Goal: Use online tool/utility: Utilize a website feature to perform a specific function

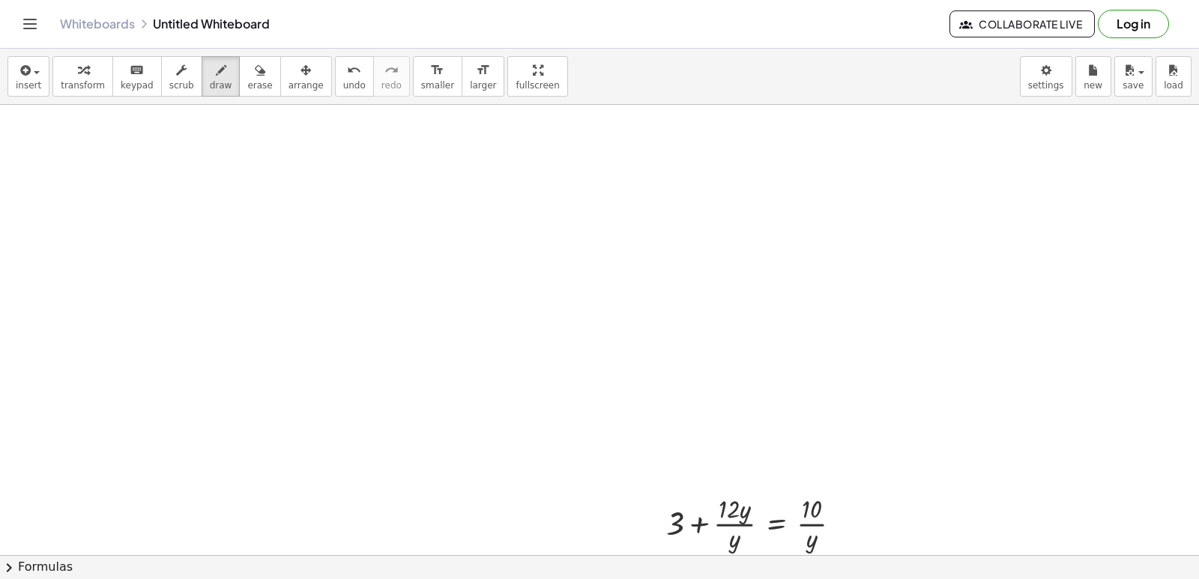
scroll to position [15768, 30]
click at [113, 79] on button "keyboard keypad" at bounding box center [136, 76] width 49 height 40
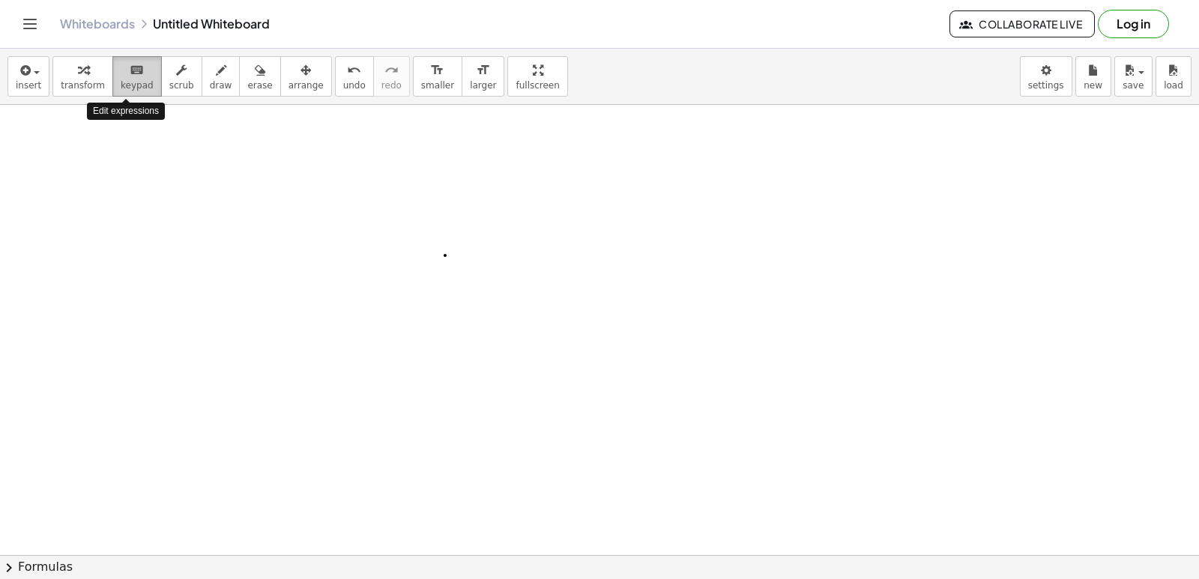
click at [140, 88] on span "keypad" at bounding box center [137, 85] width 33 height 10
click at [213, 79] on button "draw" at bounding box center [221, 76] width 39 height 40
click at [129, 91] on span "keypad" at bounding box center [137, 85] width 33 height 10
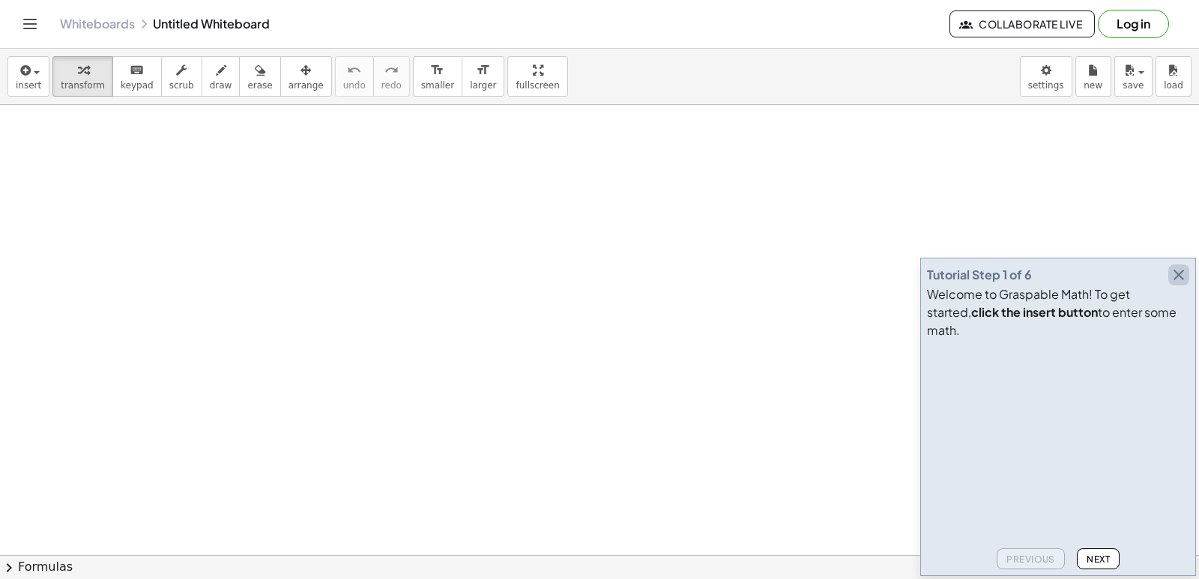
click at [1169, 284] on icon "button" at bounding box center [1178, 275] width 18 height 18
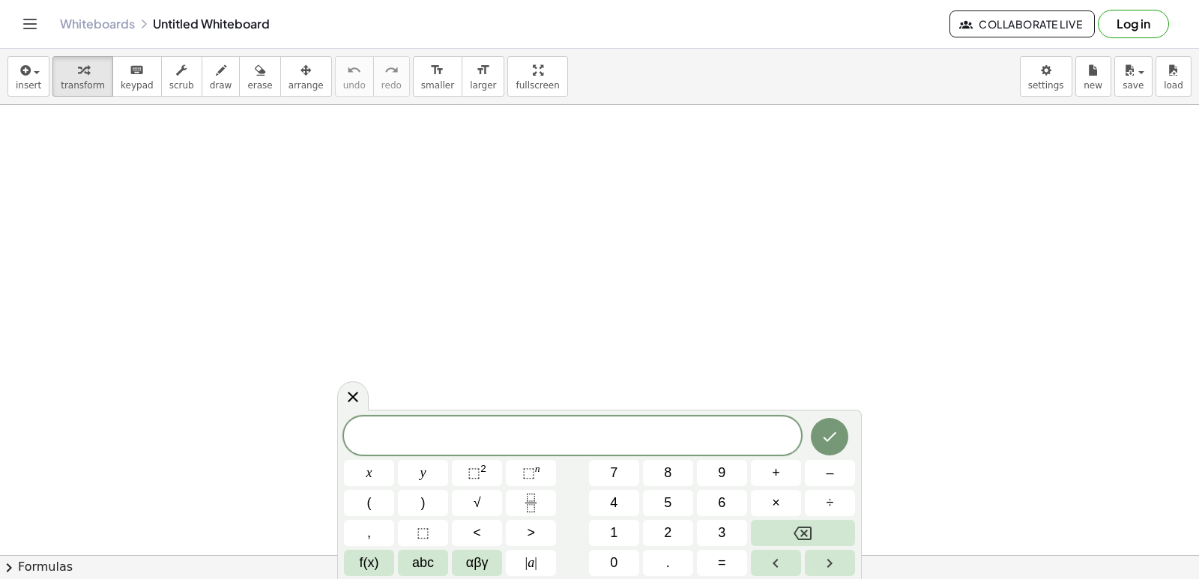
scroll to position [225, 0]
click at [434, 321] on div at bounding box center [599, 379] width 1199 height 998
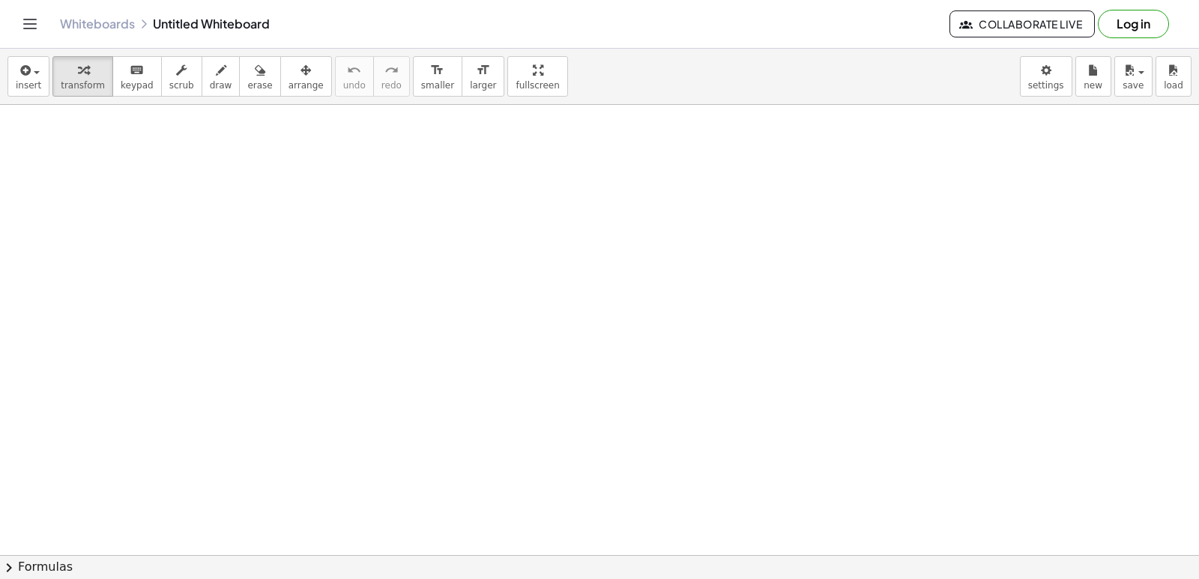
click at [434, 321] on div at bounding box center [599, 379] width 1199 height 998
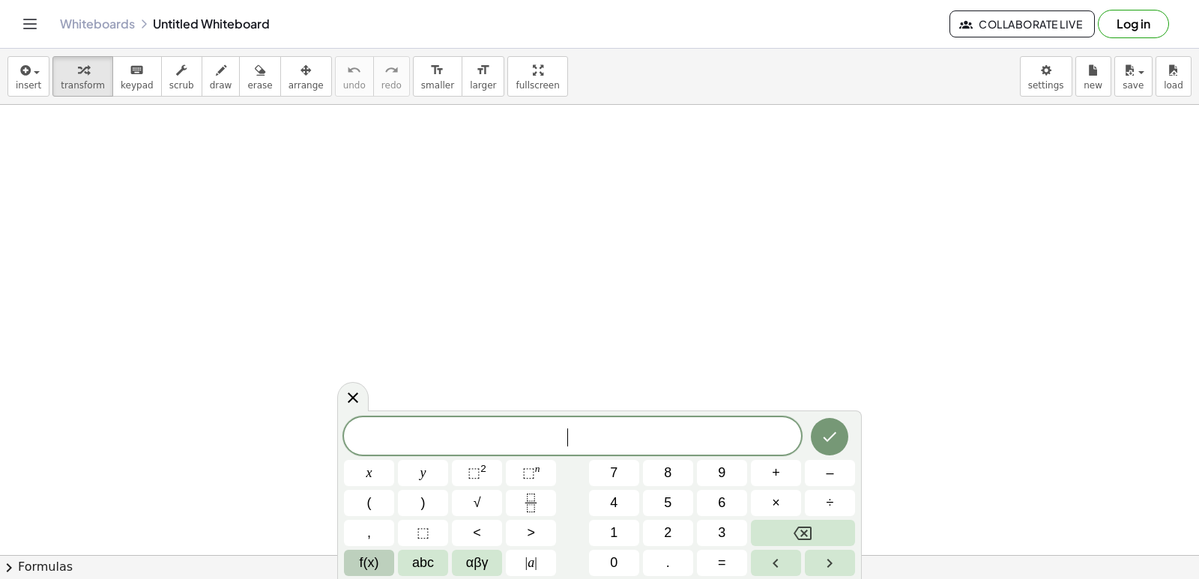
click at [377, 560] on span "f(x)" at bounding box center [369, 563] width 19 height 20
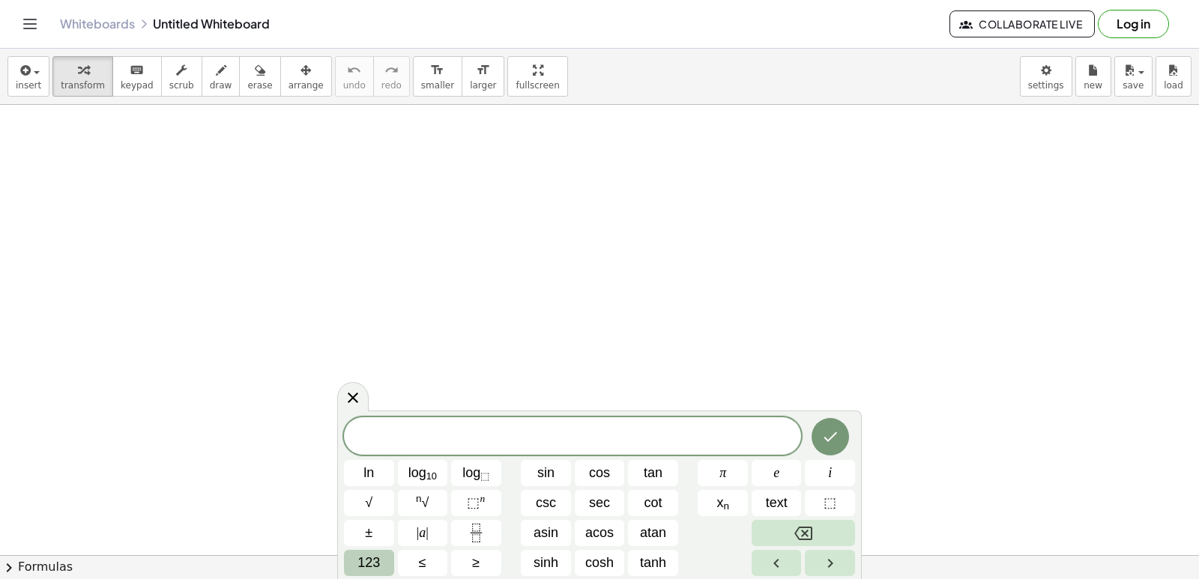
click at [357, 557] on span "123" at bounding box center [368, 563] width 22 height 20
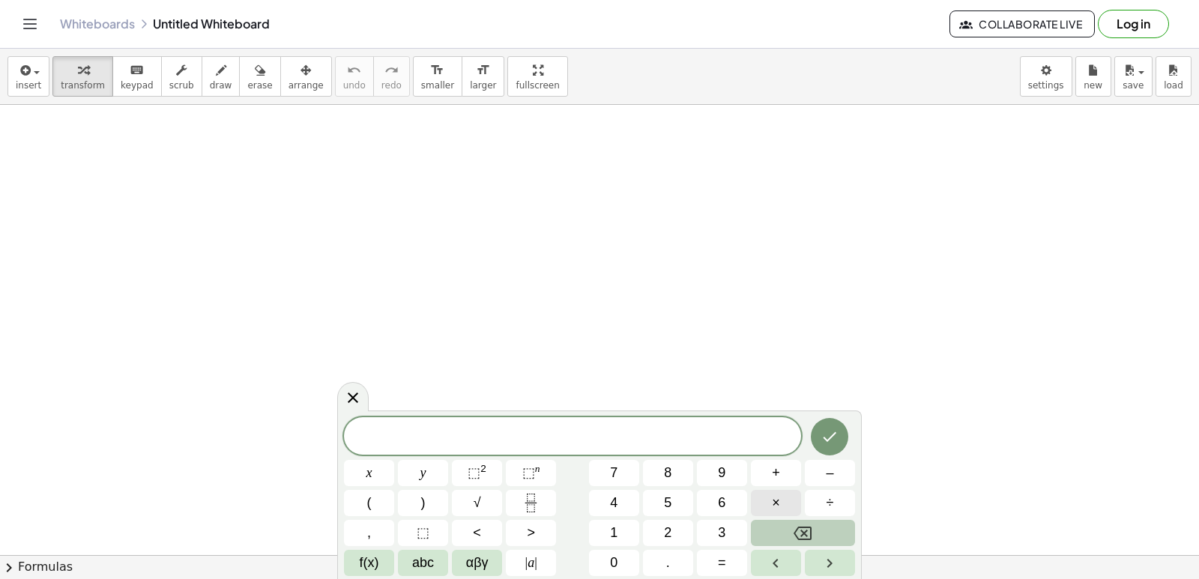
click at [792, 504] on button "×" at bounding box center [776, 503] width 50 height 26
click at [825, 531] on button "Backspace" at bounding box center [803, 533] width 104 height 26
click at [409, 560] on button "abc" at bounding box center [423, 563] width 50 height 26
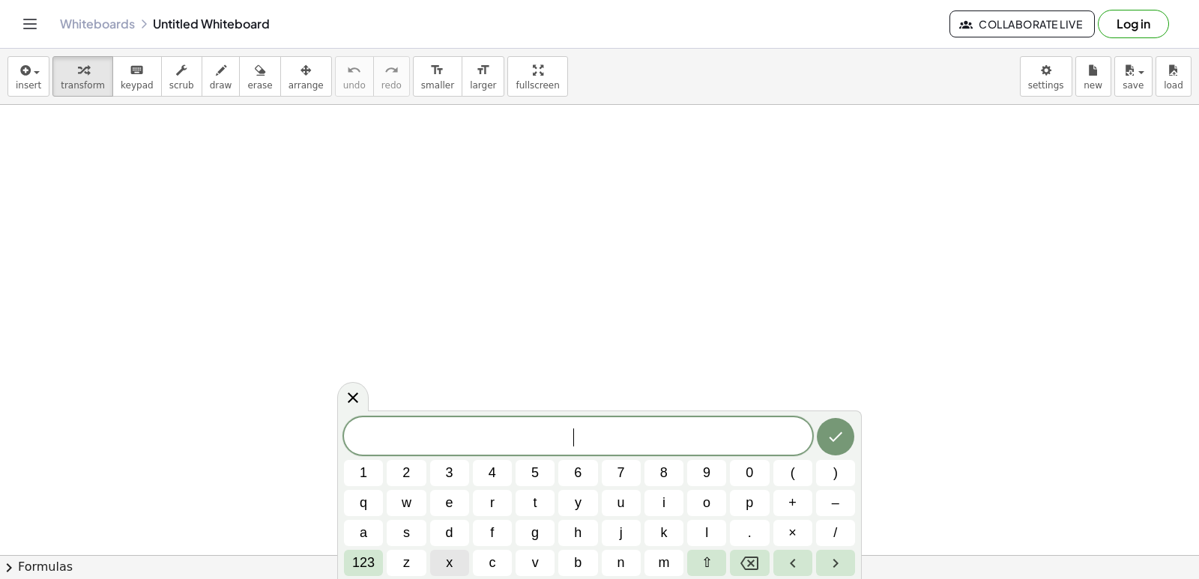
click at [446, 559] on span "x" at bounding box center [449, 563] width 7 height 20
click at [374, 561] on span "123" at bounding box center [363, 563] width 22 height 20
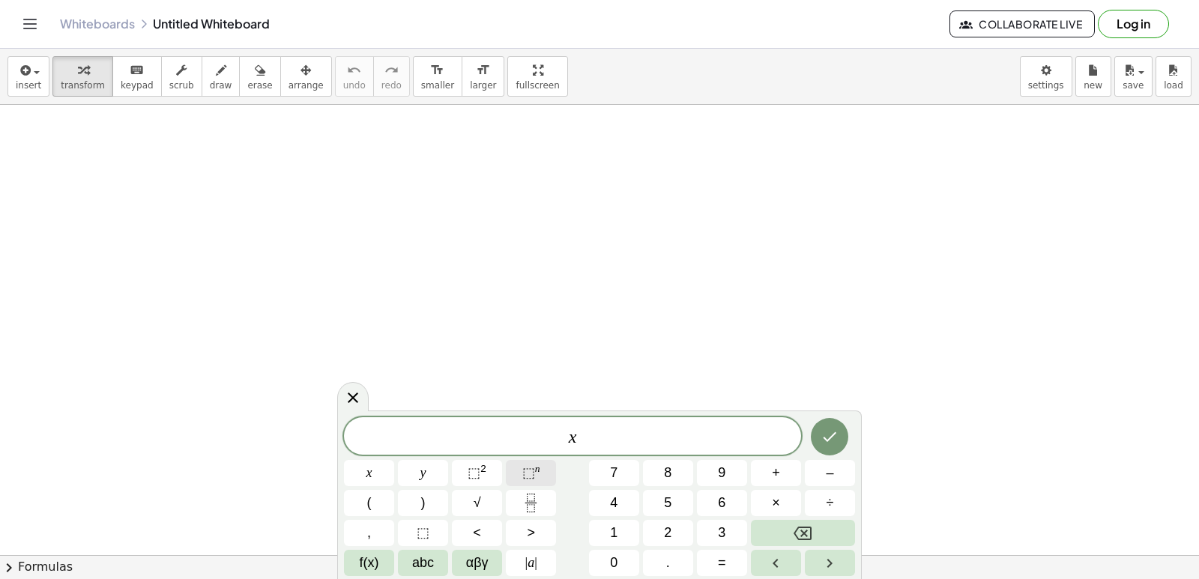
click at [548, 473] on button "⬚ n" at bounding box center [531, 473] width 50 height 26
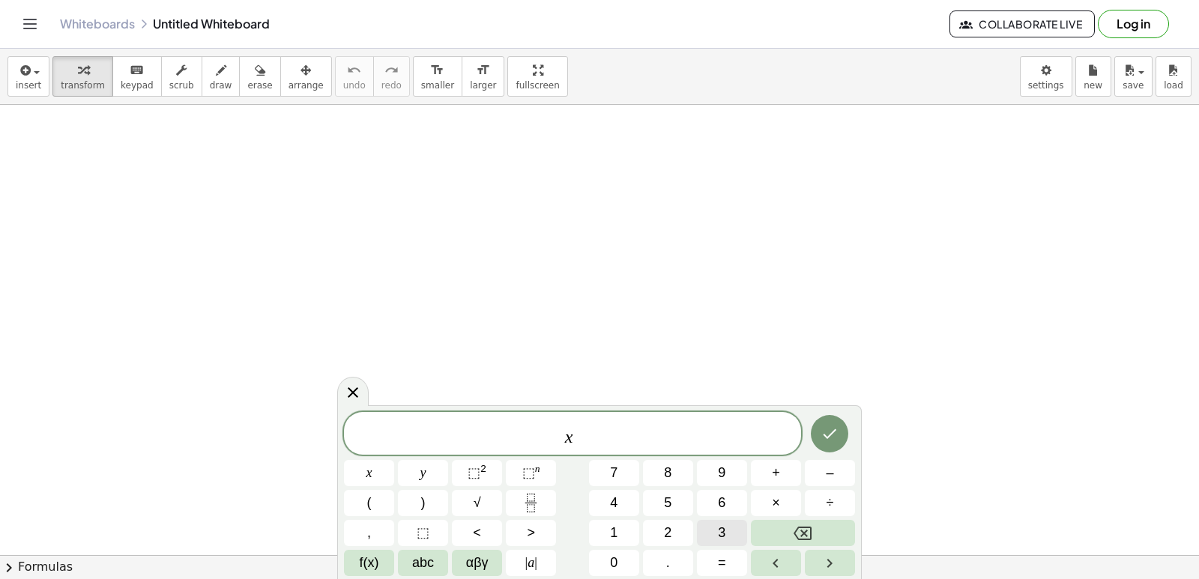
click at [724, 530] on span "3" at bounding box center [721, 533] width 7 height 20
click at [778, 467] on span "+" at bounding box center [776, 473] width 8 height 20
click at [668, 500] on span "5" at bounding box center [667, 503] width 7 height 20
click at [414, 561] on span "abc" at bounding box center [423, 563] width 22 height 20
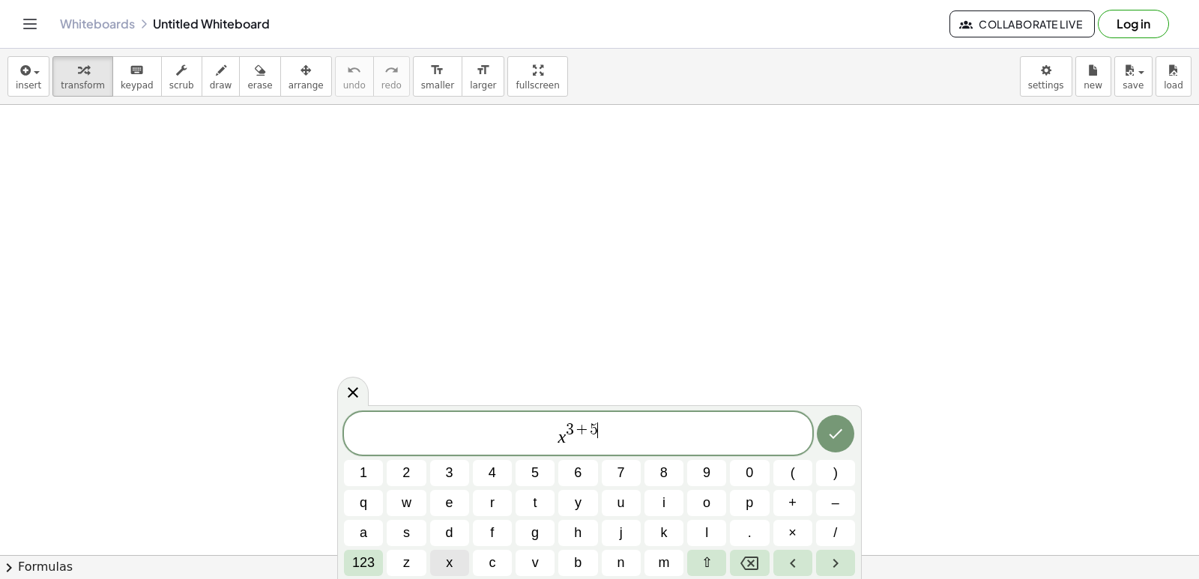
click at [455, 559] on button "x" at bounding box center [449, 563] width 39 height 26
click at [366, 560] on span "123" at bounding box center [363, 563] width 22 height 20
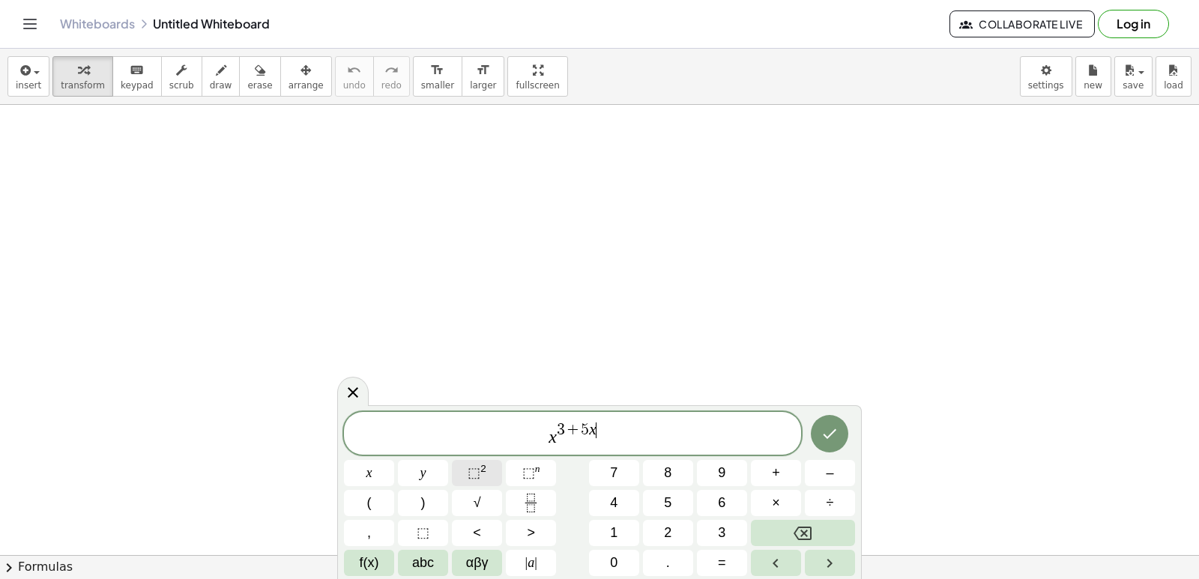
click at [485, 476] on span "⬚ 2" at bounding box center [476, 473] width 19 height 20
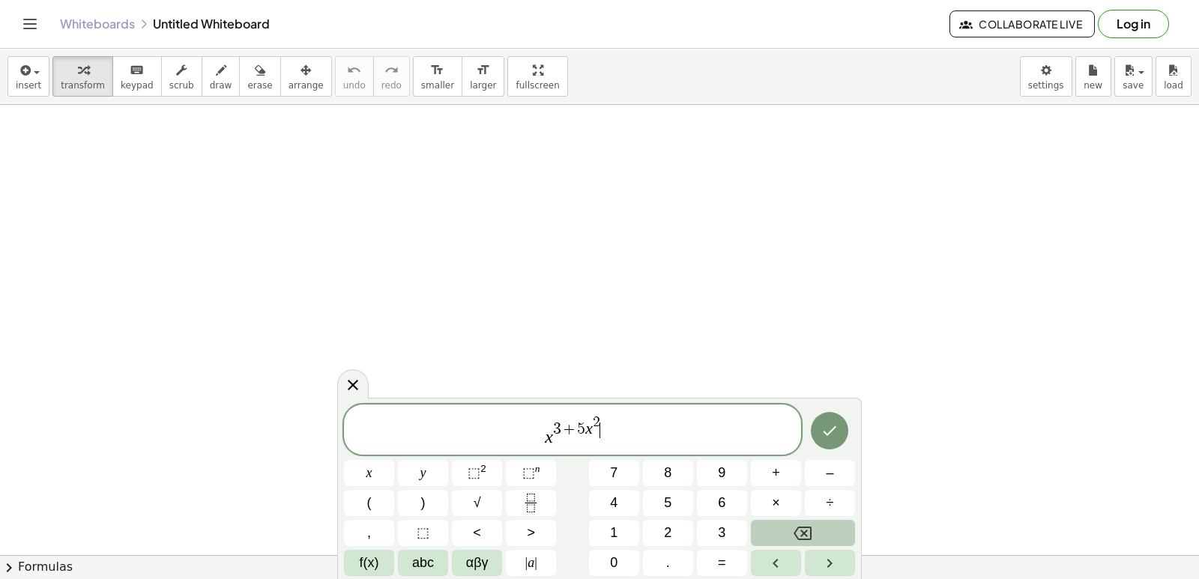
click at [846, 535] on button "Backspace" at bounding box center [803, 533] width 104 height 26
click at [825, 542] on button "Backspace" at bounding box center [803, 533] width 104 height 26
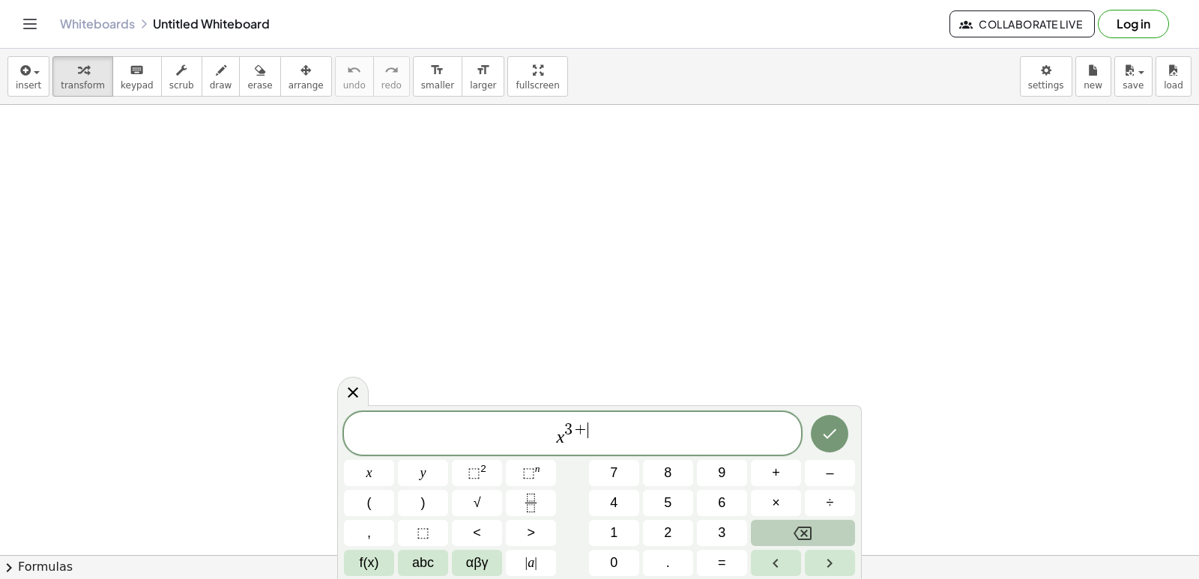
click at [825, 542] on button "Backspace" at bounding box center [803, 533] width 104 height 26
click at [714, 525] on button "3" at bounding box center [722, 533] width 50 height 26
click at [577, 438] on span "3 ​" at bounding box center [576, 430] width 8 height 16
click at [584, 441] on span "x 3 ​" at bounding box center [572, 434] width 457 height 27
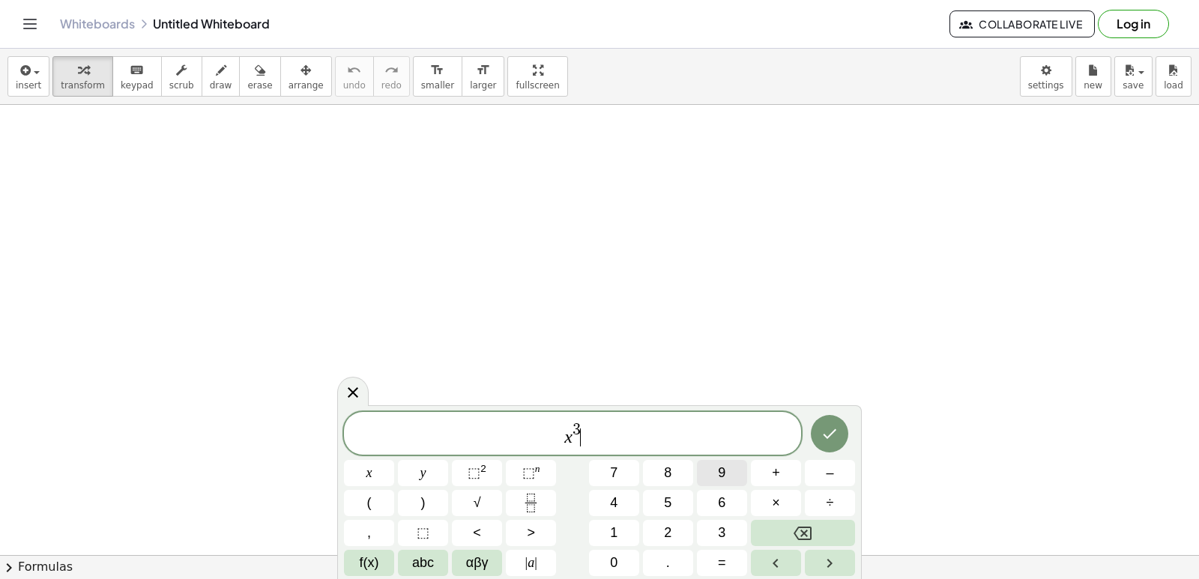
click at [779, 471] on span "+" at bounding box center [776, 473] width 8 height 20
click at [819, 527] on button "Backspace" at bounding box center [803, 533] width 104 height 26
click at [775, 473] on span "+" at bounding box center [776, 473] width 8 height 20
click at [674, 506] on button "5" at bounding box center [668, 503] width 50 height 26
click at [413, 560] on span "abc" at bounding box center [423, 563] width 22 height 20
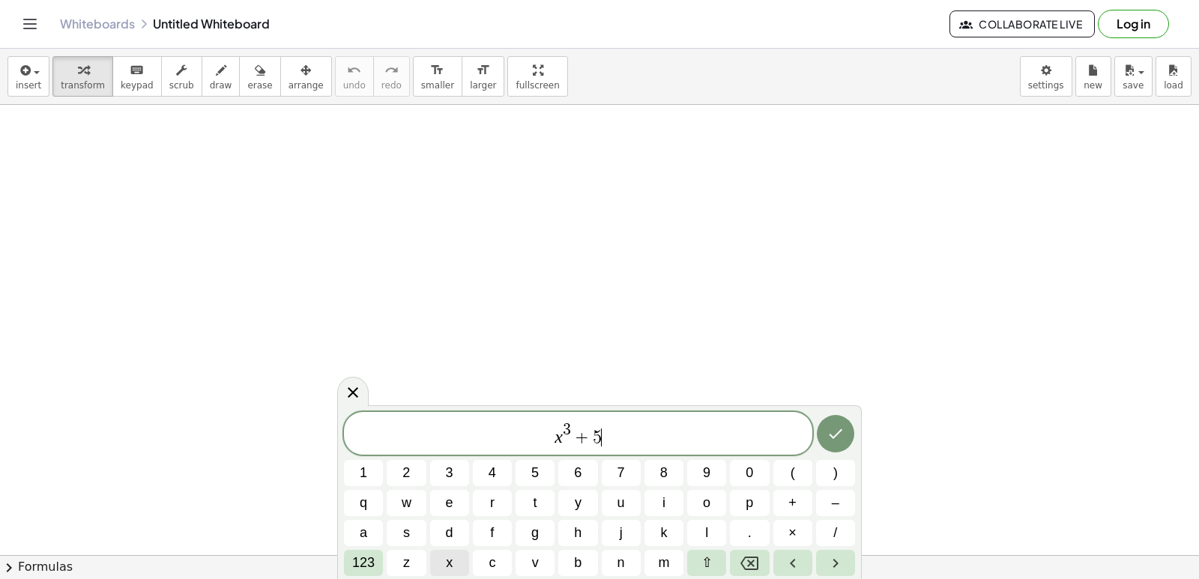
click at [447, 565] on span "x" at bounding box center [449, 563] width 7 height 20
click at [365, 559] on span "123" at bounding box center [363, 563] width 22 height 20
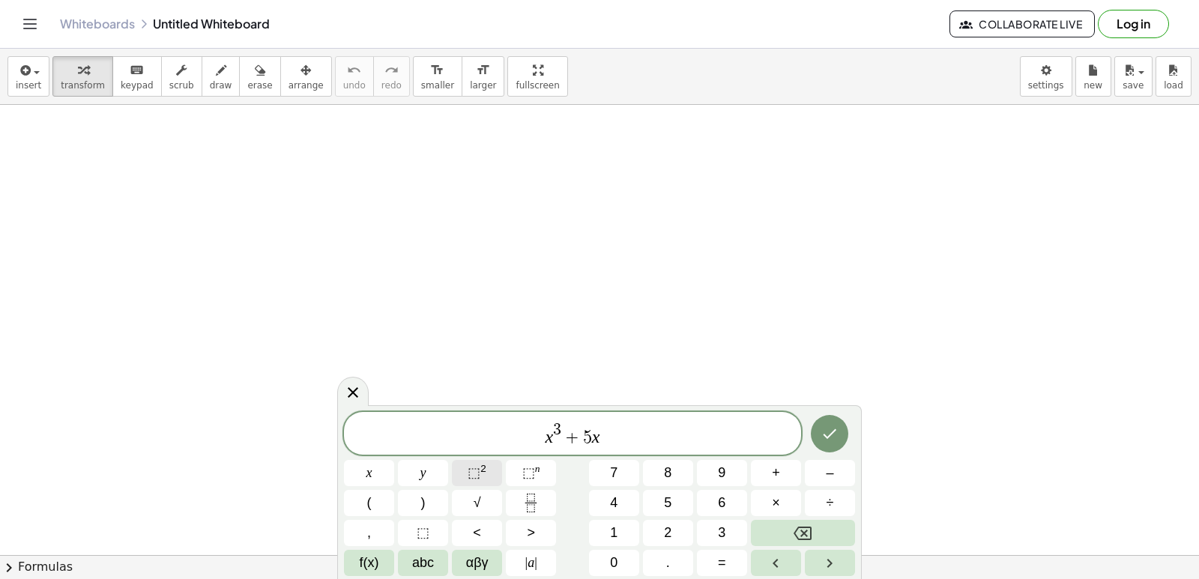
click at [483, 468] on sup "2" at bounding box center [483, 468] width 6 height 11
click at [611, 440] on span "x 3 + 5 x 2 ​" at bounding box center [572, 434] width 457 height 27
click at [830, 467] on span "–" at bounding box center [828, 473] width 7 height 20
click at [619, 536] on button "1" at bounding box center [614, 533] width 50 height 26
click at [613, 562] on span "0" at bounding box center [613, 563] width 7 height 20
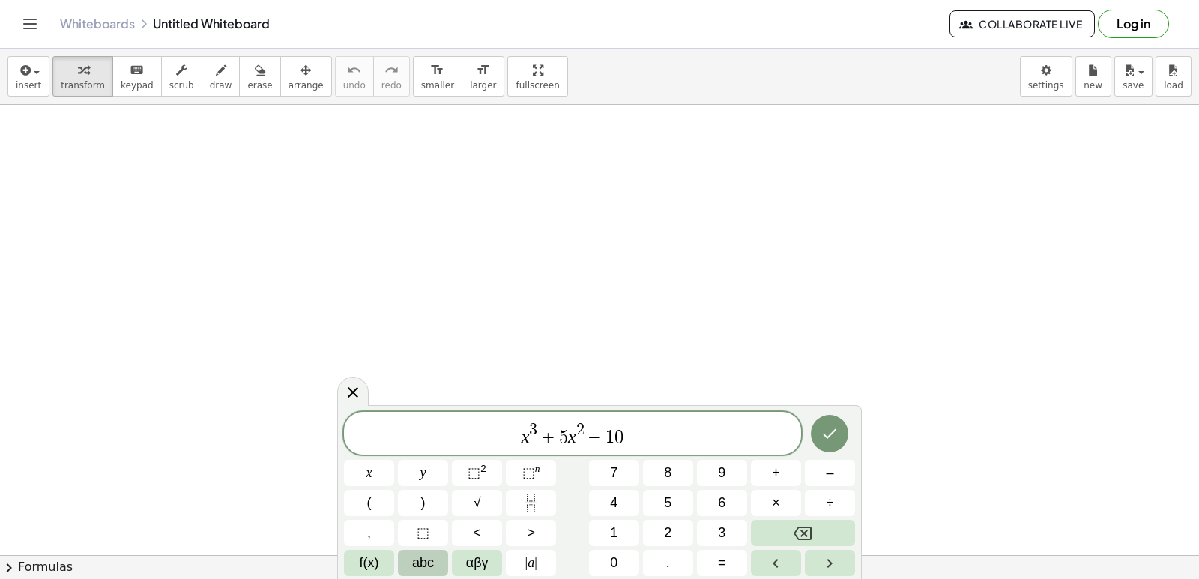
click at [440, 557] on button "abc" at bounding box center [423, 563] width 50 height 26
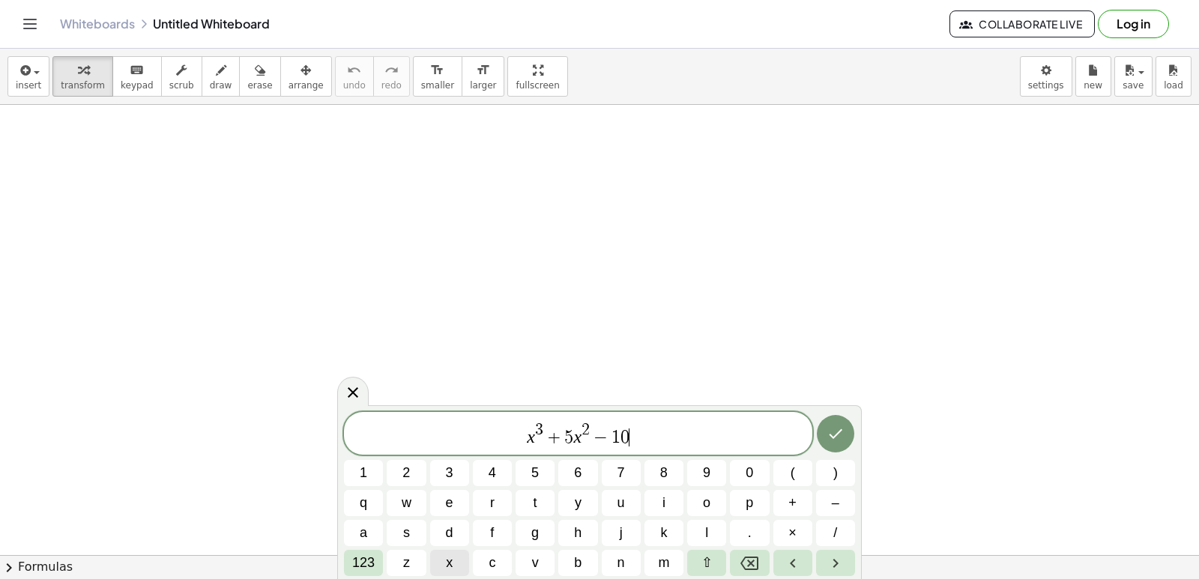
click at [452, 567] on span "x" at bounding box center [449, 563] width 7 height 20
click at [369, 560] on span "123" at bounding box center [363, 563] width 22 height 20
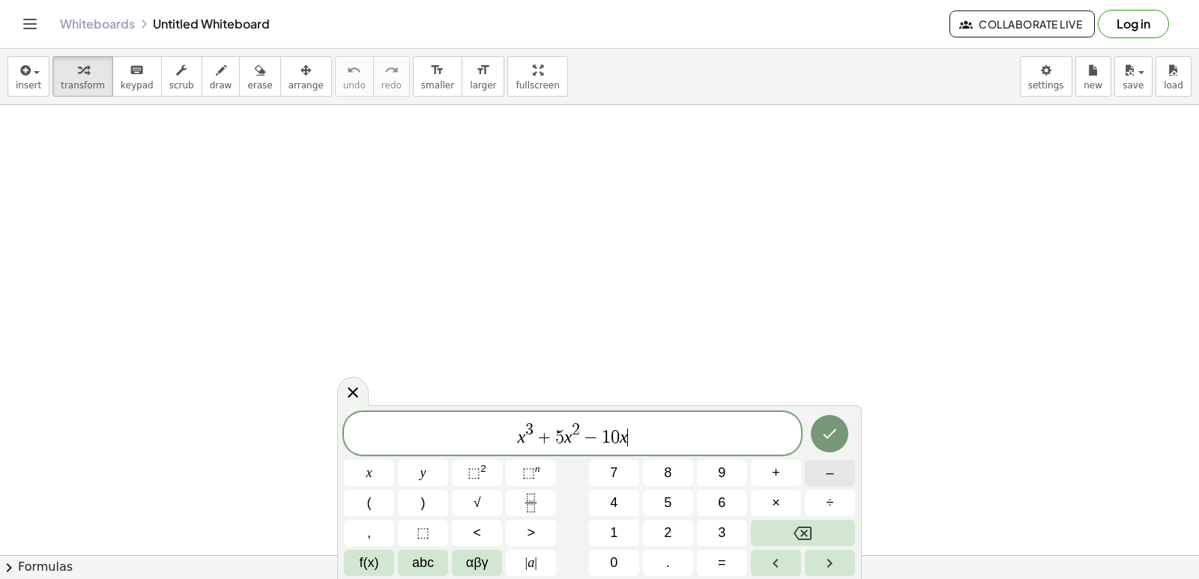
click at [834, 470] on button "–" at bounding box center [830, 473] width 50 height 26
click at [665, 503] on span "5" at bounding box center [667, 503] width 7 height 20
click at [823, 439] on icon "Done" at bounding box center [829, 434] width 18 height 18
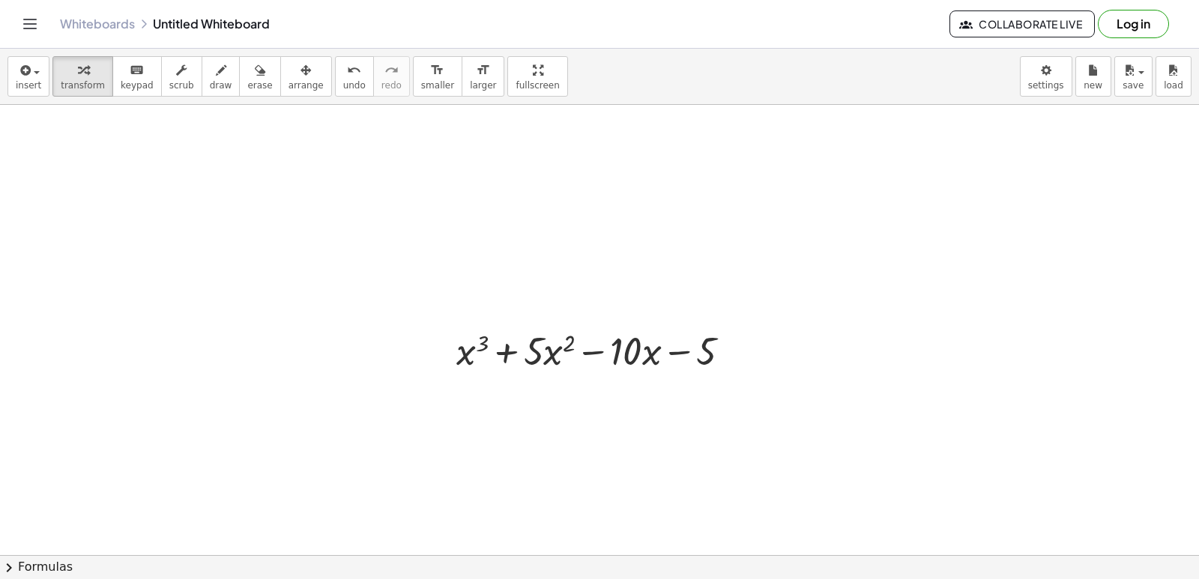
click at [563, 418] on div at bounding box center [599, 379] width 1199 height 998
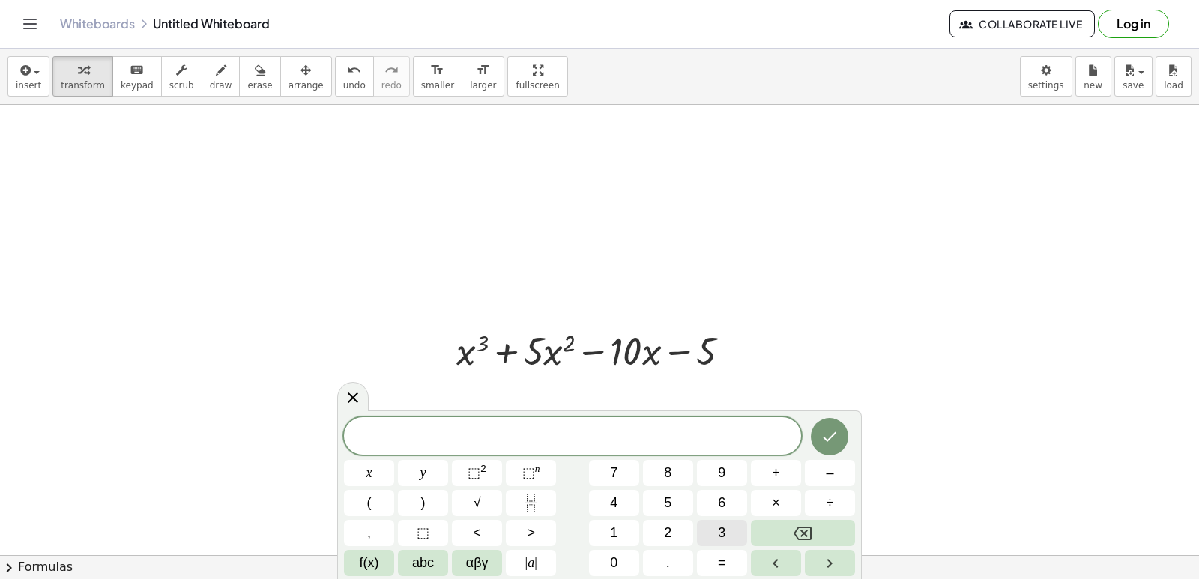
click at [714, 529] on button "3" at bounding box center [722, 533] width 50 height 26
click at [420, 563] on span "abc" at bounding box center [423, 563] width 22 height 20
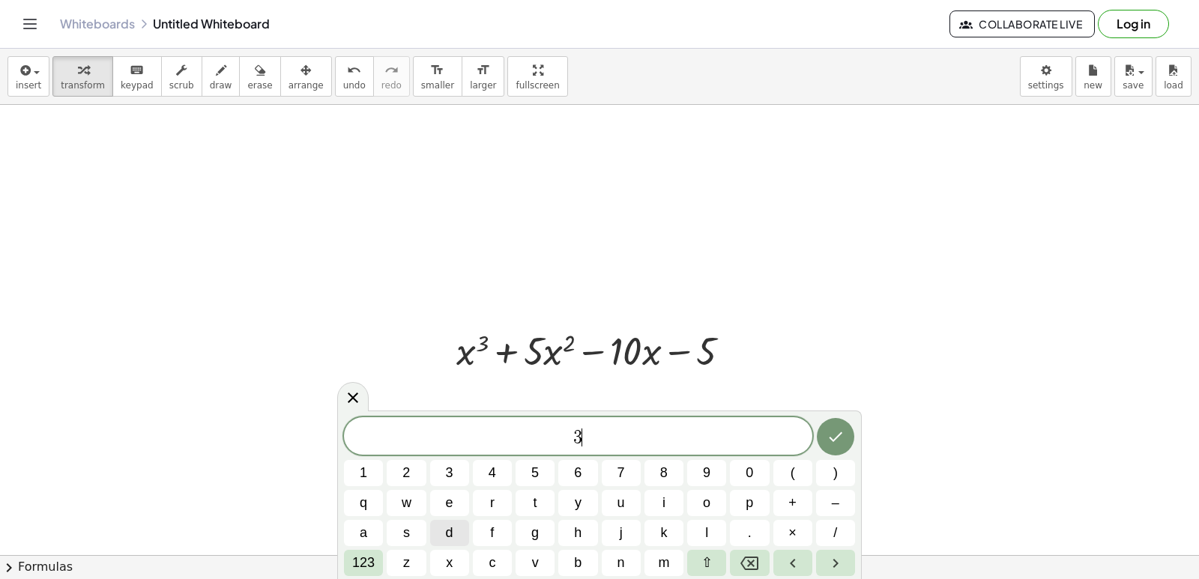
click at [455, 564] on button "x" at bounding box center [449, 563] width 39 height 26
click at [369, 557] on span "123" at bounding box center [363, 563] width 22 height 20
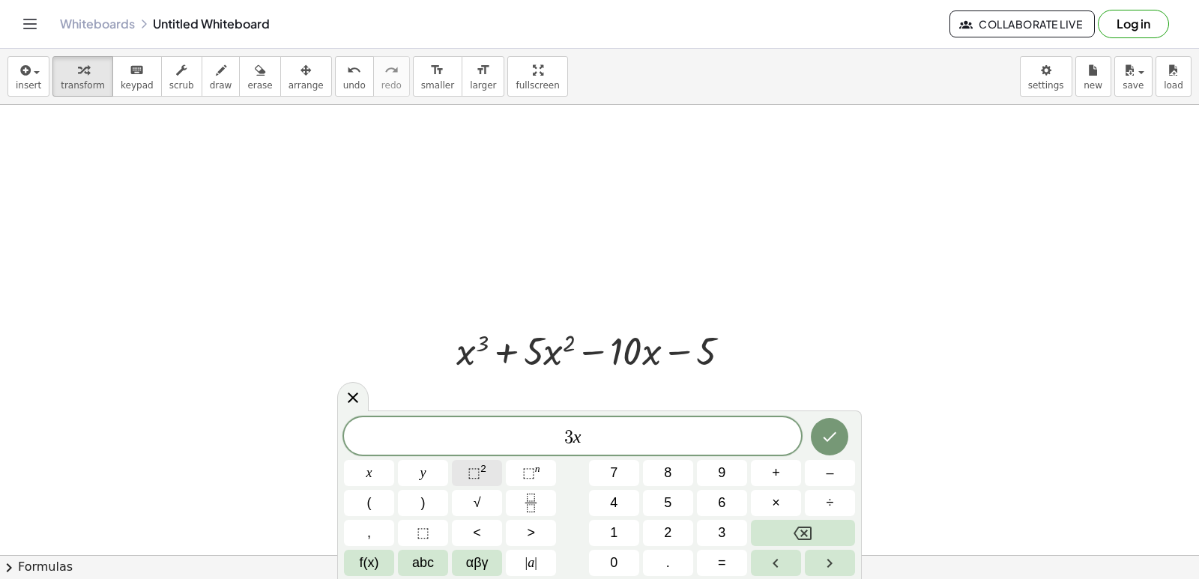
click at [494, 470] on button "⬚ 2" at bounding box center [477, 473] width 50 height 26
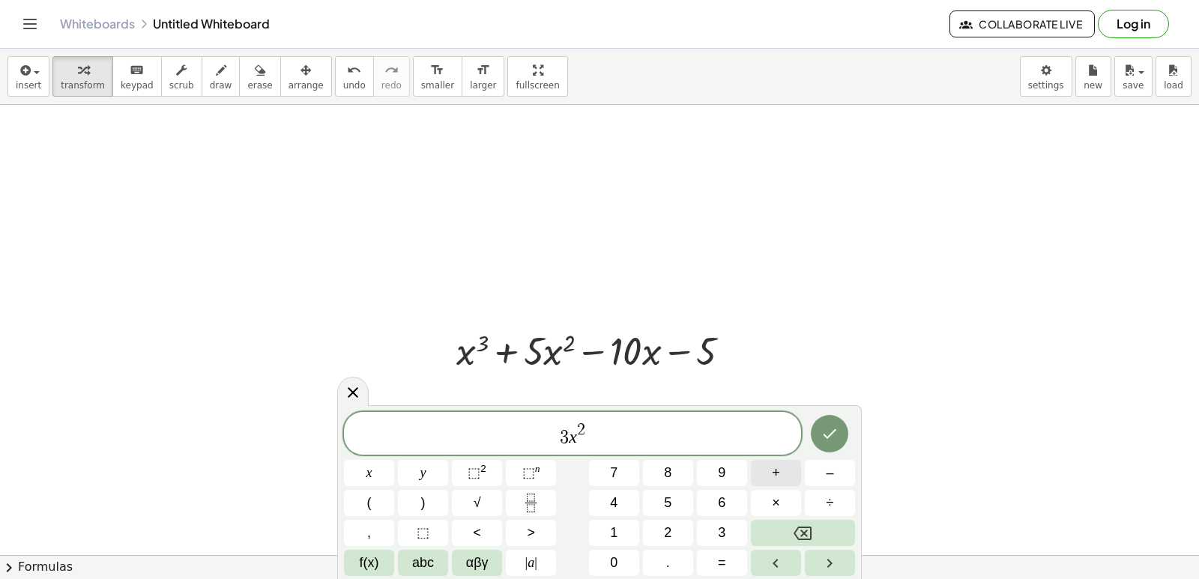
click at [775, 476] on span "+" at bounding box center [776, 473] width 8 height 20
click at [614, 537] on span "1" at bounding box center [613, 533] width 7 height 20
click at [611, 558] on span "0" at bounding box center [613, 563] width 7 height 20
click at [415, 564] on span "abc" at bounding box center [423, 563] width 22 height 20
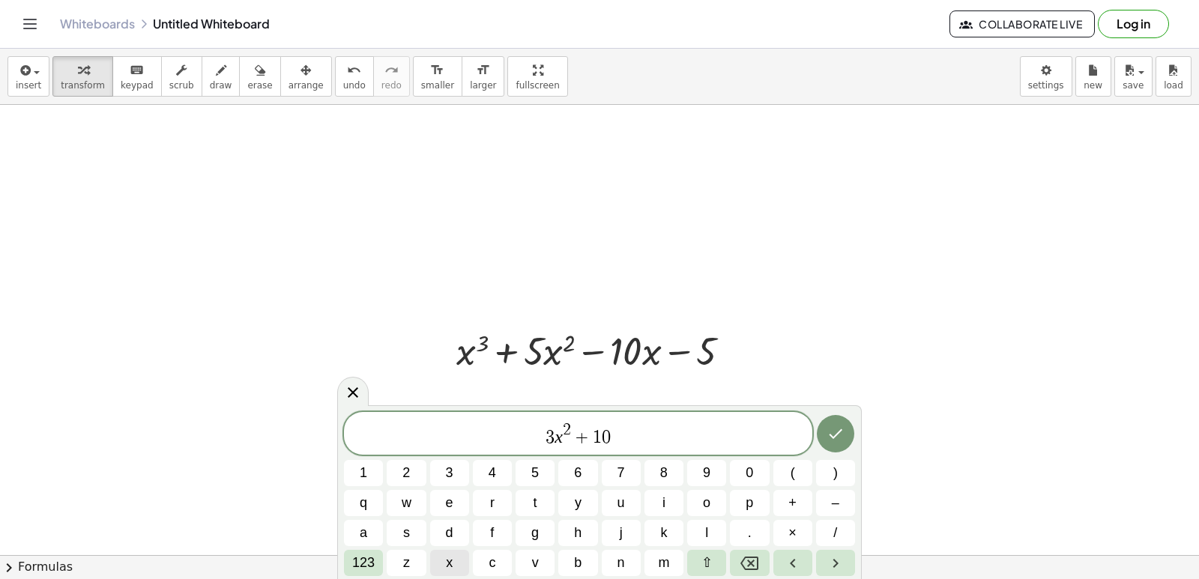
click at [455, 557] on button "x" at bounding box center [449, 563] width 39 height 26
click at [932, 414] on div at bounding box center [599, 379] width 1199 height 998
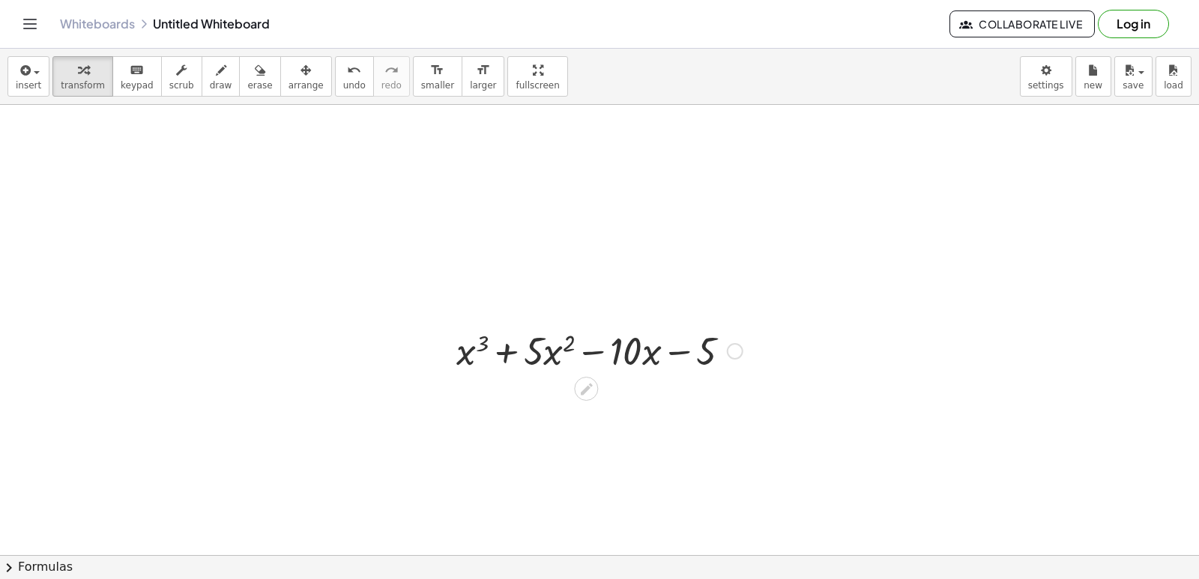
scroll to position [300, 0]
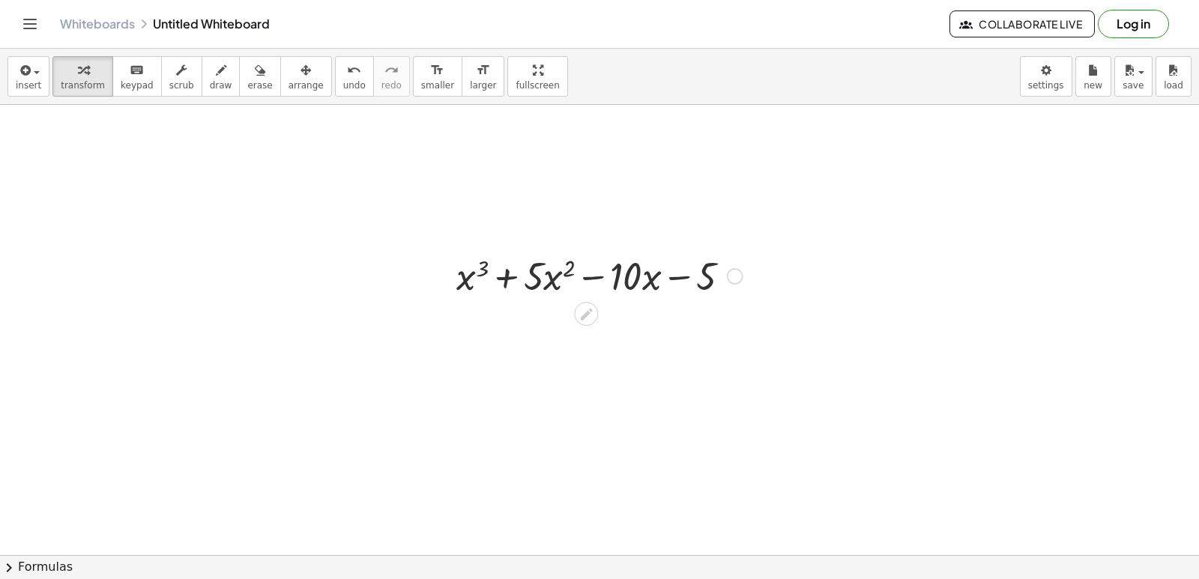
click at [583, 281] on div at bounding box center [599, 274] width 301 height 51
click at [505, 273] on div at bounding box center [599, 274] width 301 height 51
click at [572, 264] on div at bounding box center [599, 274] width 301 height 51
click at [563, 269] on div at bounding box center [599, 274] width 301 height 51
click at [544, 272] on div at bounding box center [599, 274] width 301 height 51
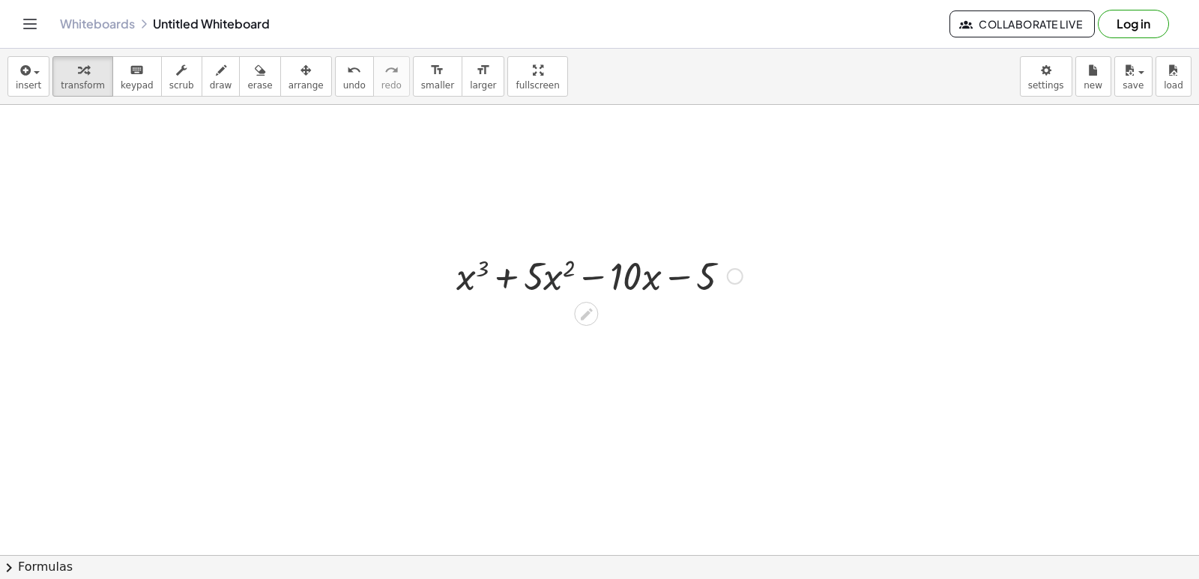
drag, startPoint x: 640, startPoint y: 272, endPoint x: 664, endPoint y: 278, distance: 24.0
click at [641, 272] on div at bounding box center [599, 274] width 301 height 51
click at [684, 276] on div at bounding box center [599, 274] width 301 height 51
click at [421, 428] on div at bounding box center [599, 232] width 1199 height 1351
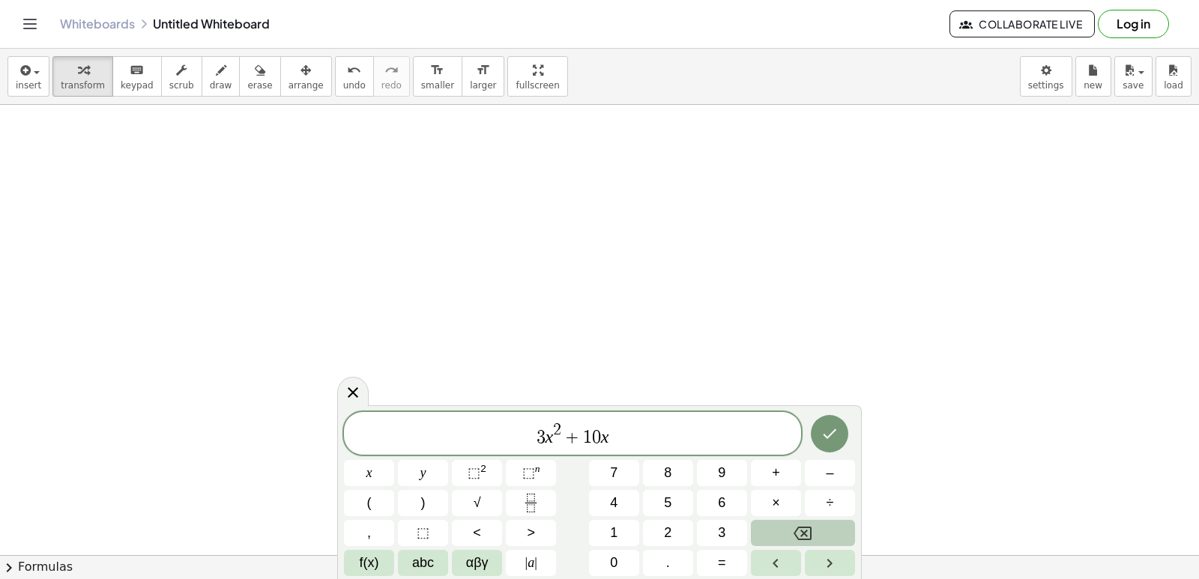
click at [824, 529] on button "Backspace" at bounding box center [803, 533] width 104 height 26
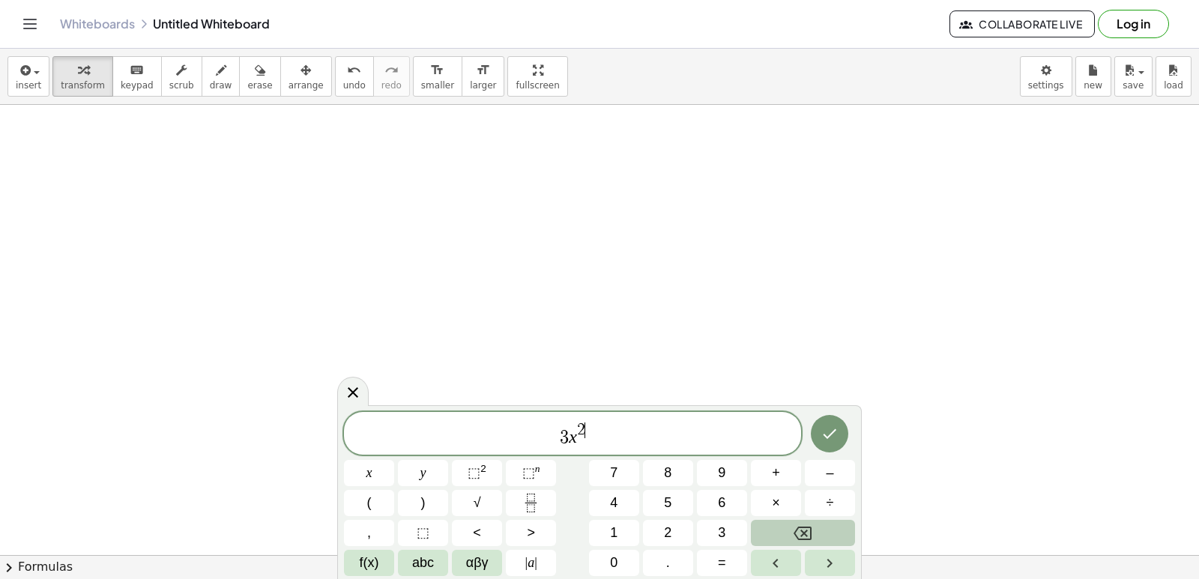
click at [824, 529] on button "Backspace" at bounding box center [803, 533] width 104 height 26
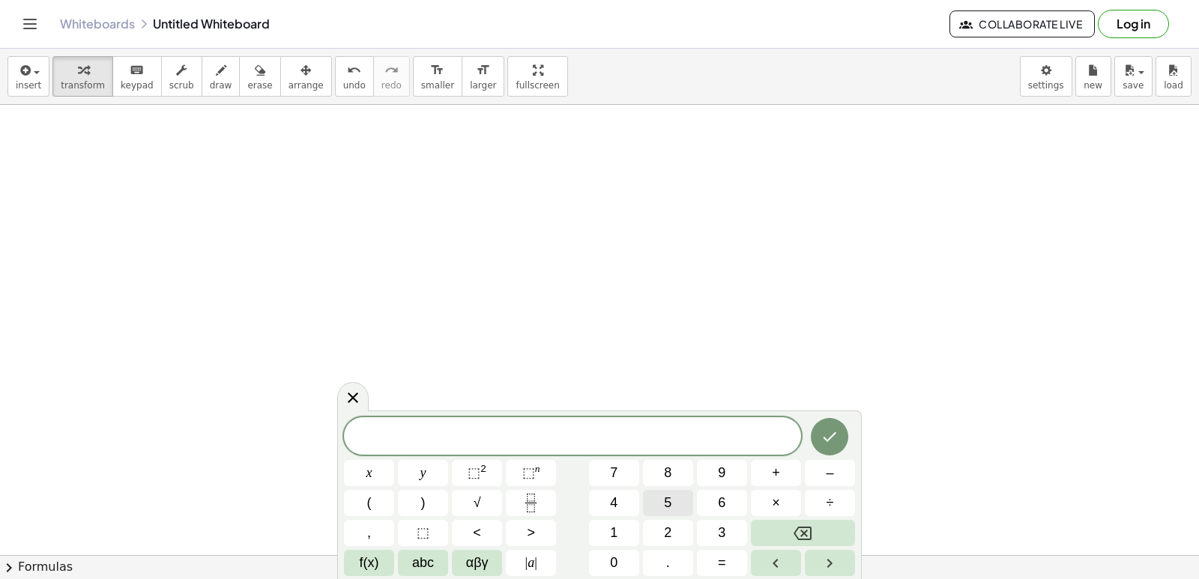
click at [657, 505] on button "5" at bounding box center [668, 503] width 50 height 26
click at [420, 564] on span "abc" at bounding box center [423, 563] width 22 height 20
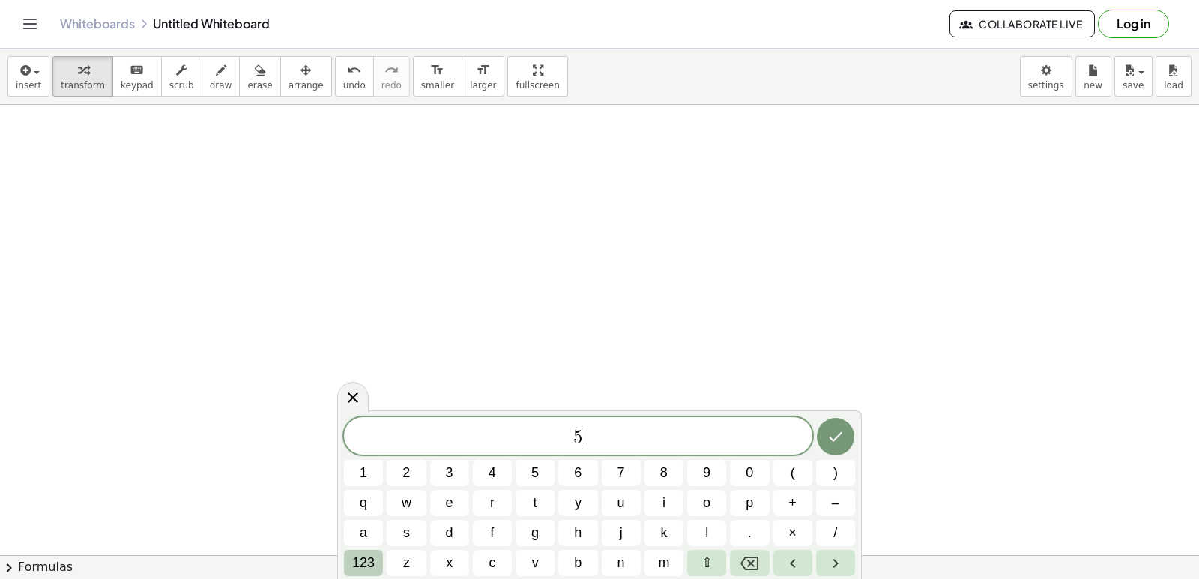
click at [358, 552] on button "123" at bounding box center [363, 563] width 39 height 26
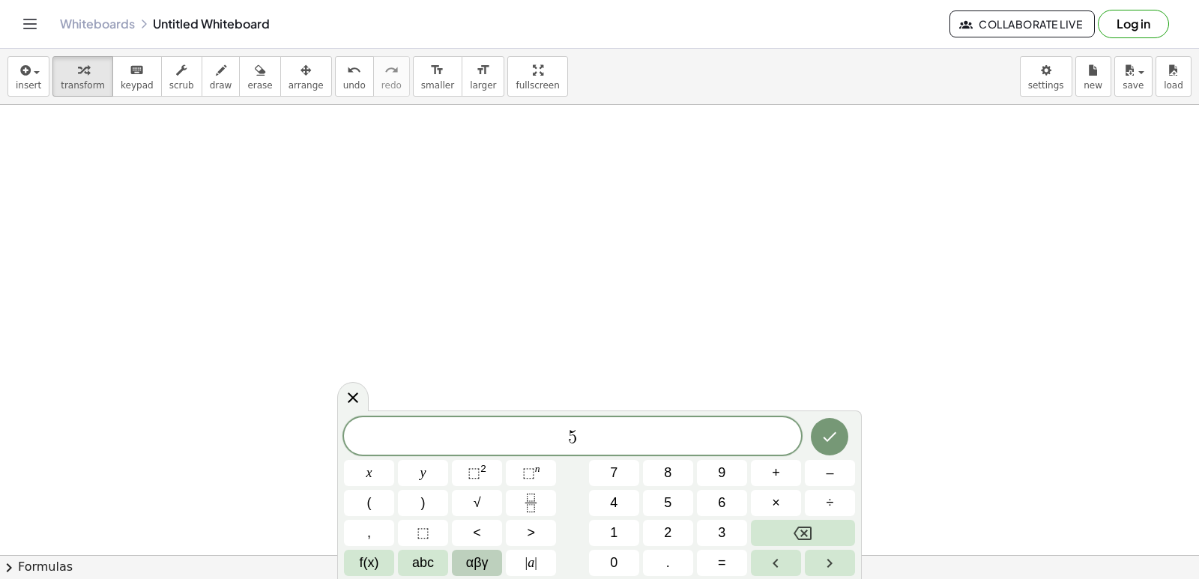
click at [478, 560] on span "αβγ" at bounding box center [477, 563] width 22 height 20
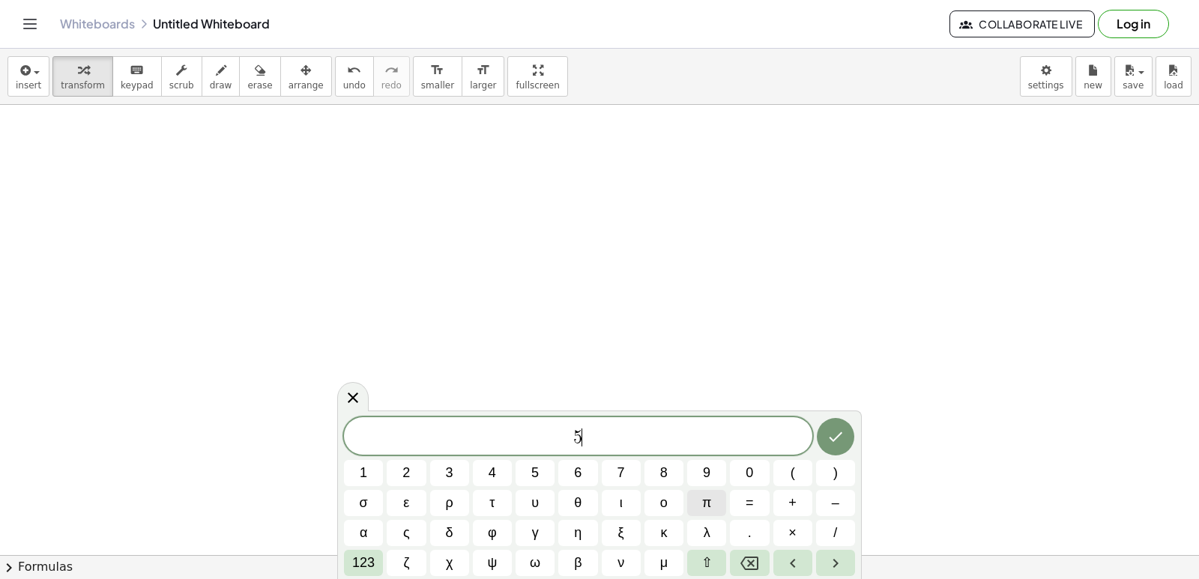
click at [704, 503] on span "π" at bounding box center [706, 503] width 9 height 20
click at [360, 562] on span "123" at bounding box center [363, 563] width 22 height 20
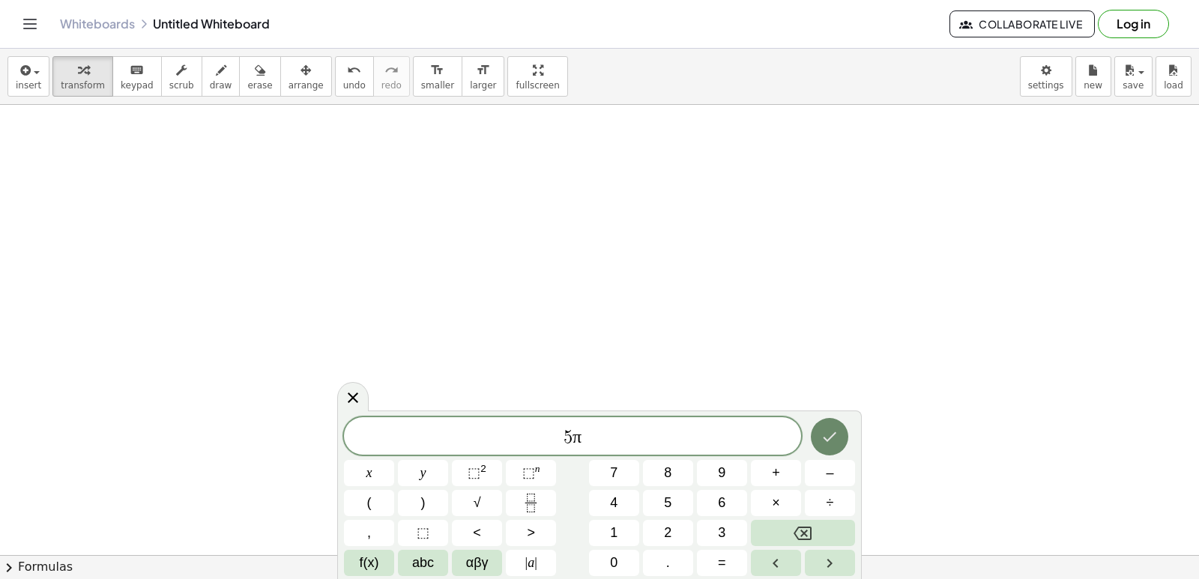
click at [831, 437] on icon "Done" at bounding box center [829, 437] width 13 height 10
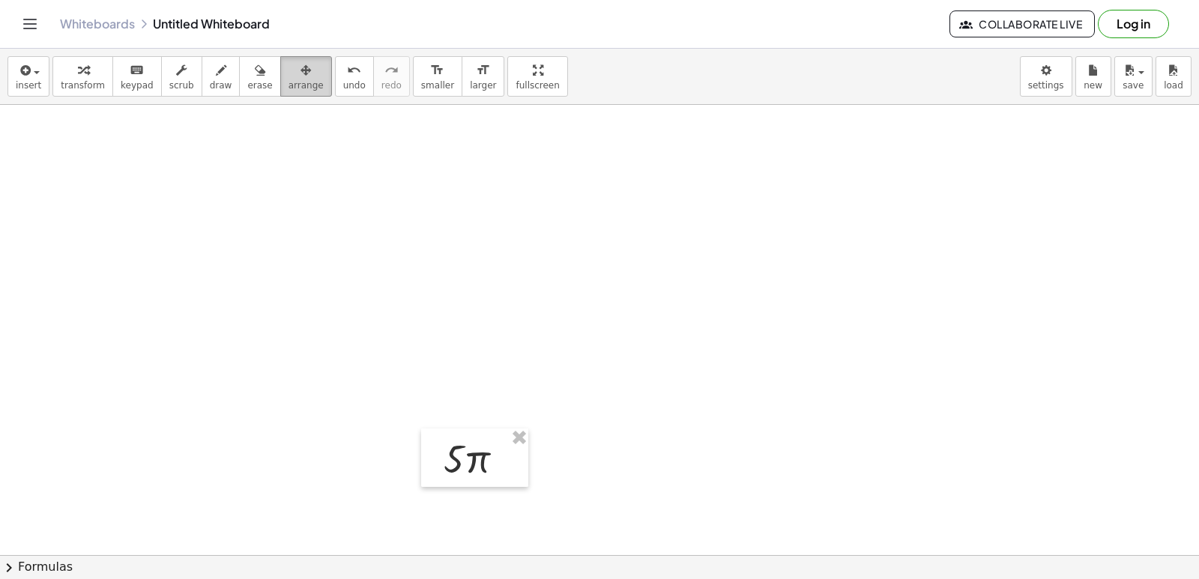
click at [288, 80] on span "arrange" at bounding box center [305, 85] width 35 height 10
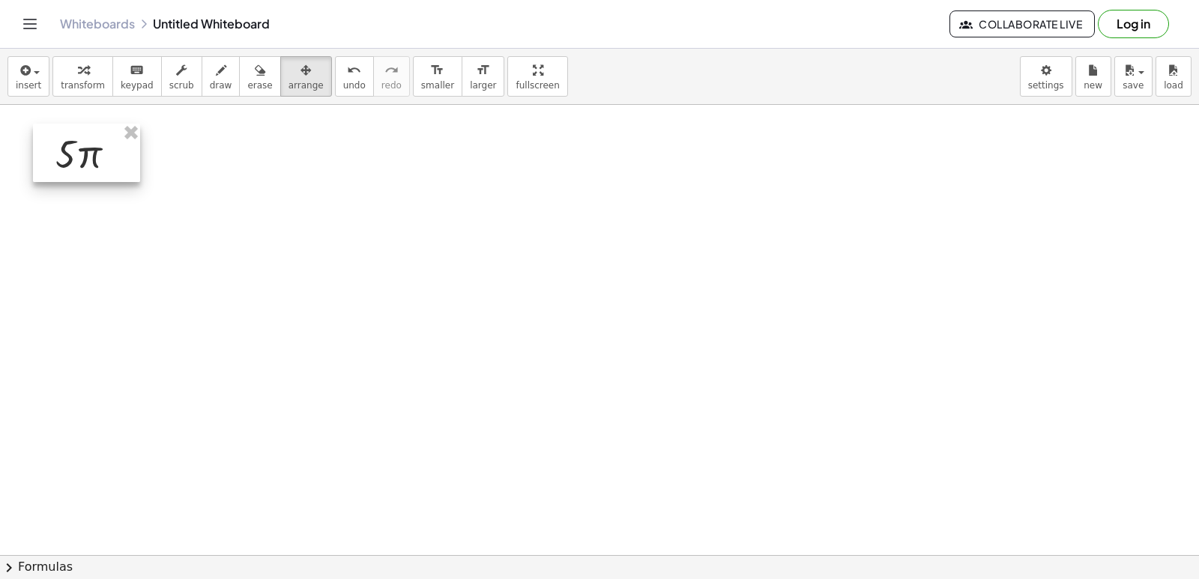
drag, startPoint x: 473, startPoint y: 445, endPoint x: 86, endPoint y: 141, distance: 492.4
click at [86, 141] on div at bounding box center [86, 153] width 107 height 58
click at [82, 73] on div "button" at bounding box center [83, 70] width 44 height 18
click at [76, 157] on div at bounding box center [92, 152] width 88 height 51
click at [118, 193] on div at bounding box center [599, 232] width 1199 height 1351
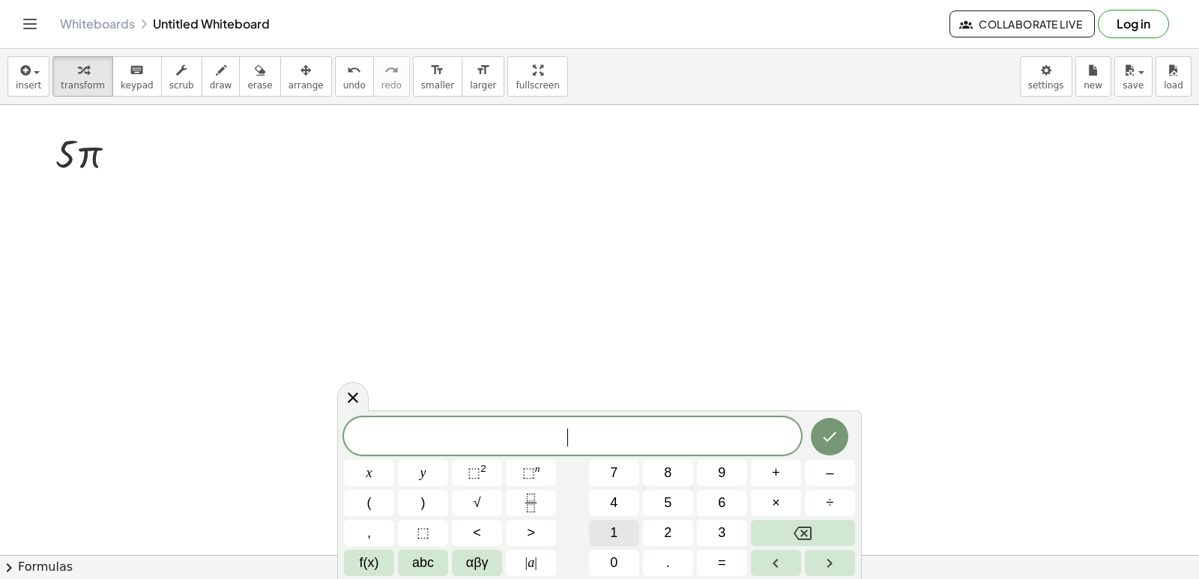
click at [600, 545] on button "1" at bounding box center [614, 533] width 50 height 26
click at [775, 532] on button "Backspace" at bounding box center [803, 533] width 104 height 26
click at [592, 561] on button "0" at bounding box center [614, 563] width 50 height 26
click at [842, 434] on button "Done" at bounding box center [829, 436] width 37 height 37
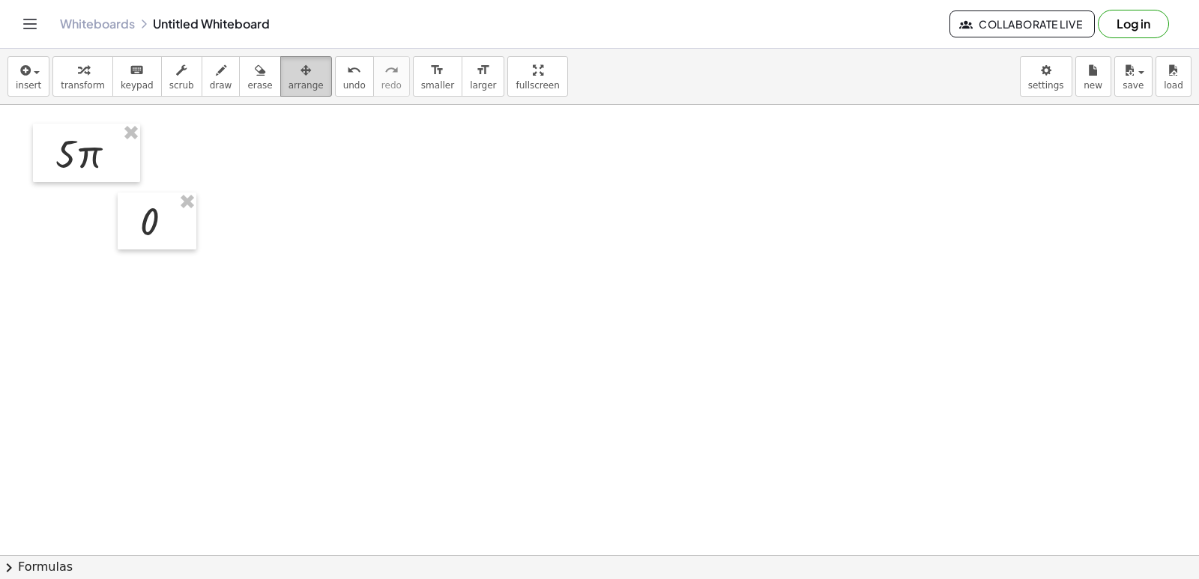
click at [296, 84] on button "arrange" at bounding box center [306, 76] width 52 height 40
drag, startPoint x: 159, startPoint y: 220, endPoint x: 87, endPoint y: 216, distance: 72.1
click at [87, 216] on div at bounding box center [85, 216] width 79 height 57
drag, startPoint x: 300, startPoint y: 240, endPoint x: 256, endPoint y: 217, distance: 48.9
click at [300, 240] on div at bounding box center [599, 232] width 1199 height 1351
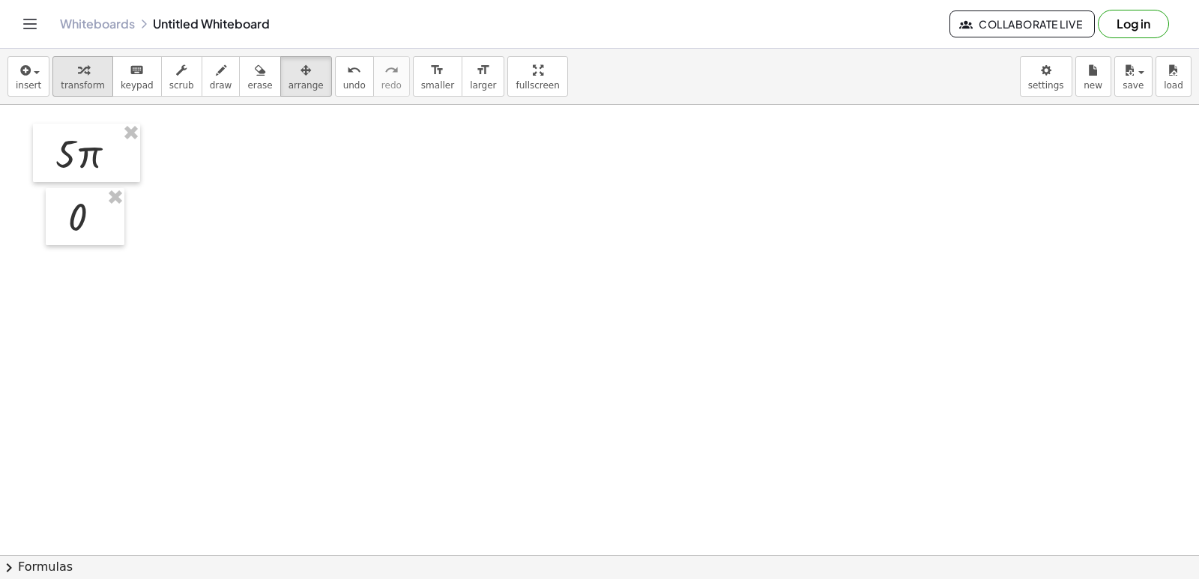
click at [90, 89] on span "transform" at bounding box center [83, 85] width 44 height 10
drag, startPoint x: 277, startPoint y: 71, endPoint x: 233, endPoint y: 92, distance: 48.9
click at [300, 73] on icon "button" at bounding box center [305, 70] width 10 height 18
drag, startPoint x: 72, startPoint y: 223, endPoint x: 167, endPoint y: 160, distance: 114.5
click at [167, 160] on div at bounding box center [181, 152] width 79 height 57
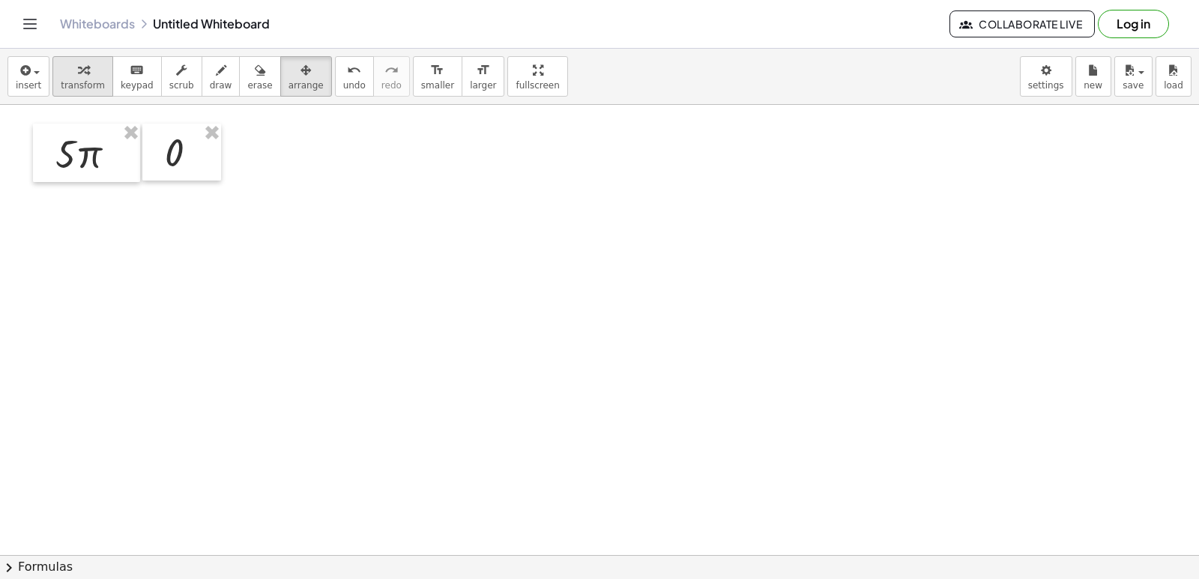
click at [87, 75] on div "button" at bounding box center [83, 70] width 44 height 18
click at [473, 141] on div at bounding box center [599, 232] width 1199 height 1351
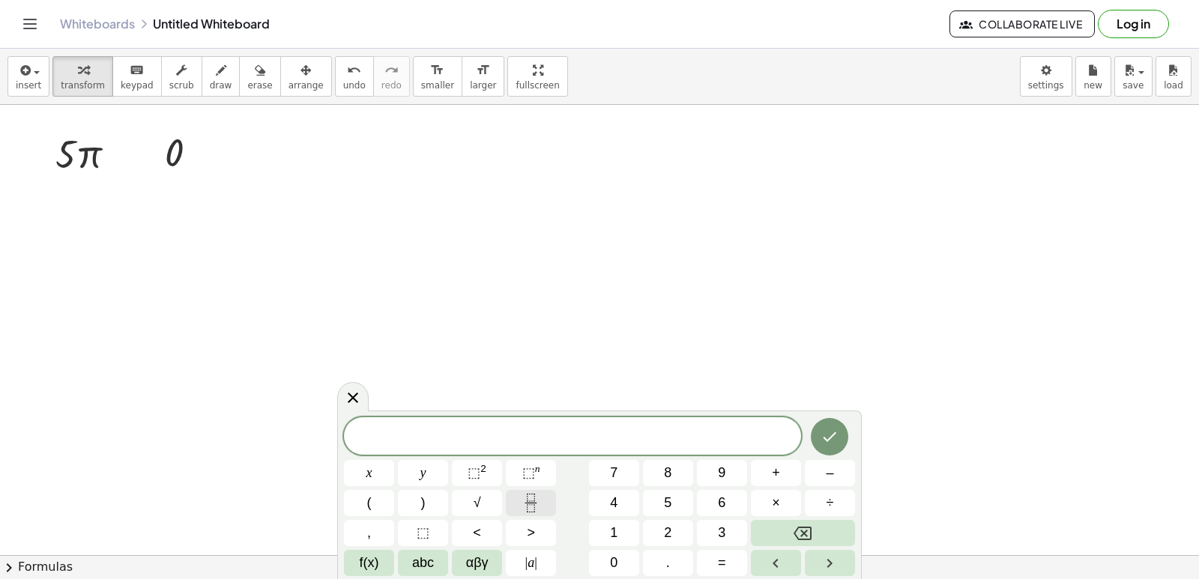
click at [527, 502] on icon "Fraction" at bounding box center [530, 503] width 19 height 19
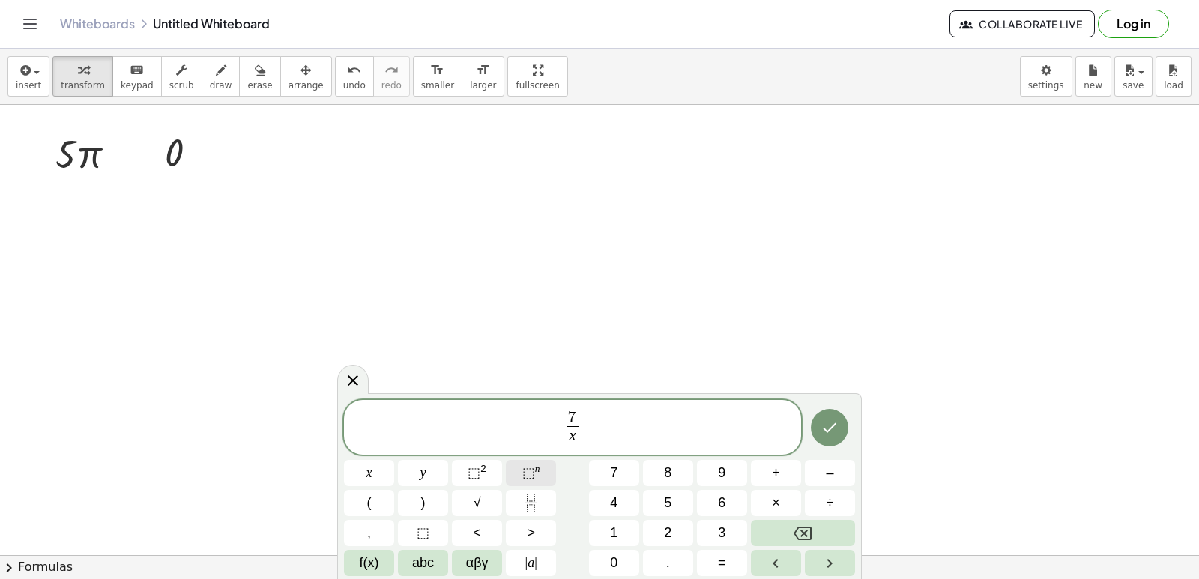
click at [541, 468] on button "⬚ n" at bounding box center [531, 473] width 50 height 26
click at [588, 416] on span "7 x 4 ​ ​" at bounding box center [572, 425] width 457 height 46
click at [829, 430] on icon "Done" at bounding box center [829, 425] width 18 height 18
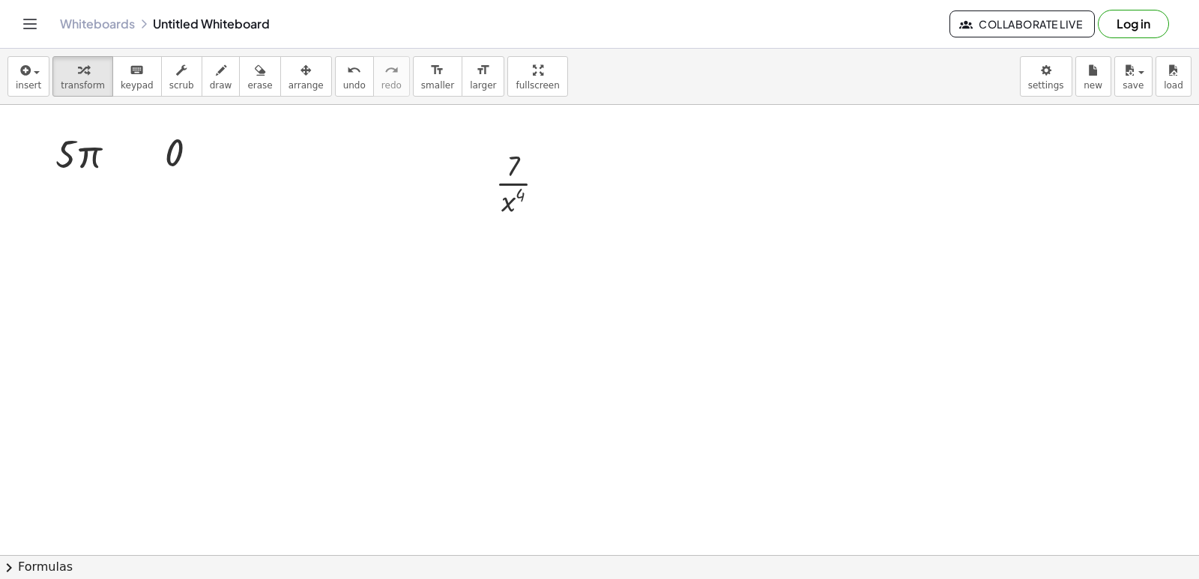
click at [829, 425] on div at bounding box center [599, 232] width 1199 height 1351
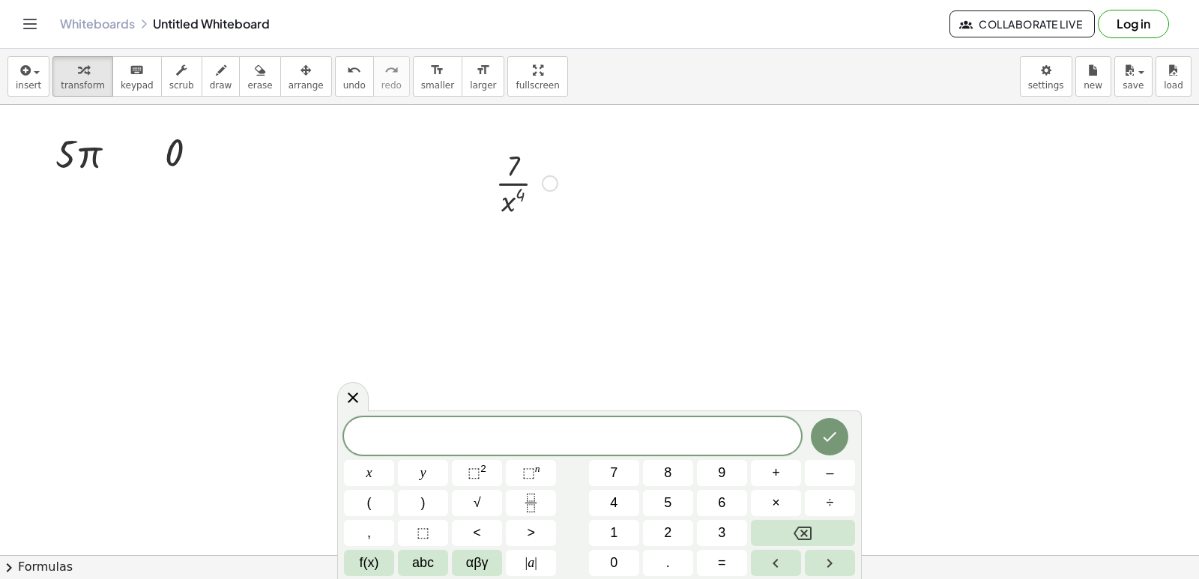
click at [519, 196] on div at bounding box center [526, 182] width 77 height 75
drag, startPoint x: 520, startPoint y: 196, endPoint x: 533, endPoint y: 157, distance: 41.0
click at [533, 157] on div at bounding box center [526, 182] width 77 height 75
click at [521, 190] on div at bounding box center [526, 182] width 77 height 75
drag, startPoint x: 508, startPoint y: 205, endPoint x: 527, endPoint y: 173, distance: 37.6
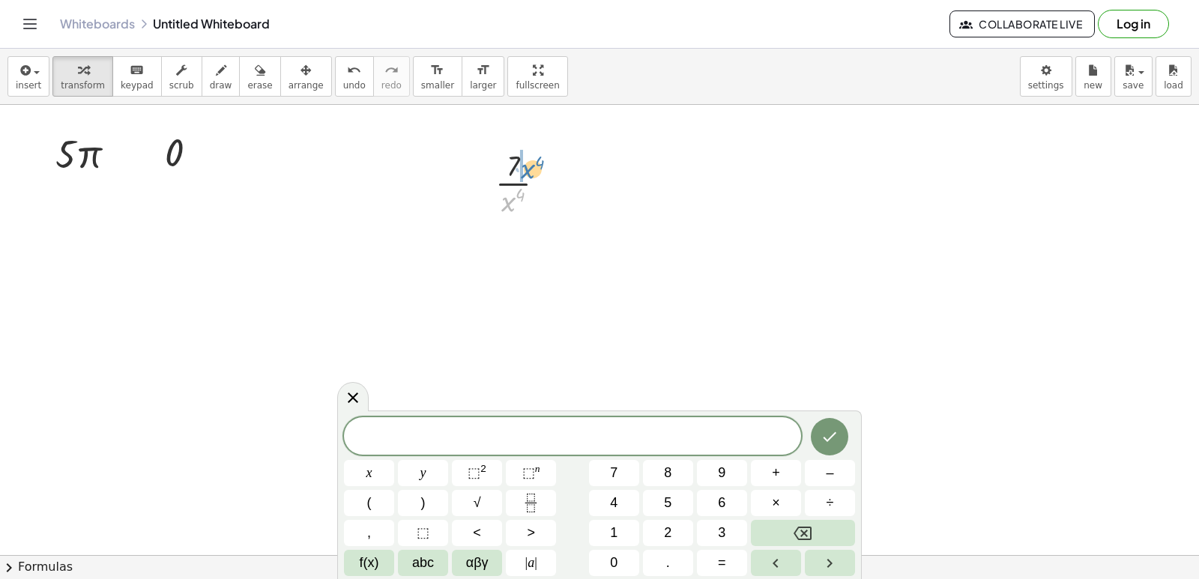
click at [527, 173] on div at bounding box center [526, 182] width 77 height 75
click at [828, 312] on div at bounding box center [599, 232] width 1199 height 1351
click at [356, 381] on div at bounding box center [599, 232] width 1199 height 1351
click at [360, 391] on icon at bounding box center [353, 397] width 18 height 18
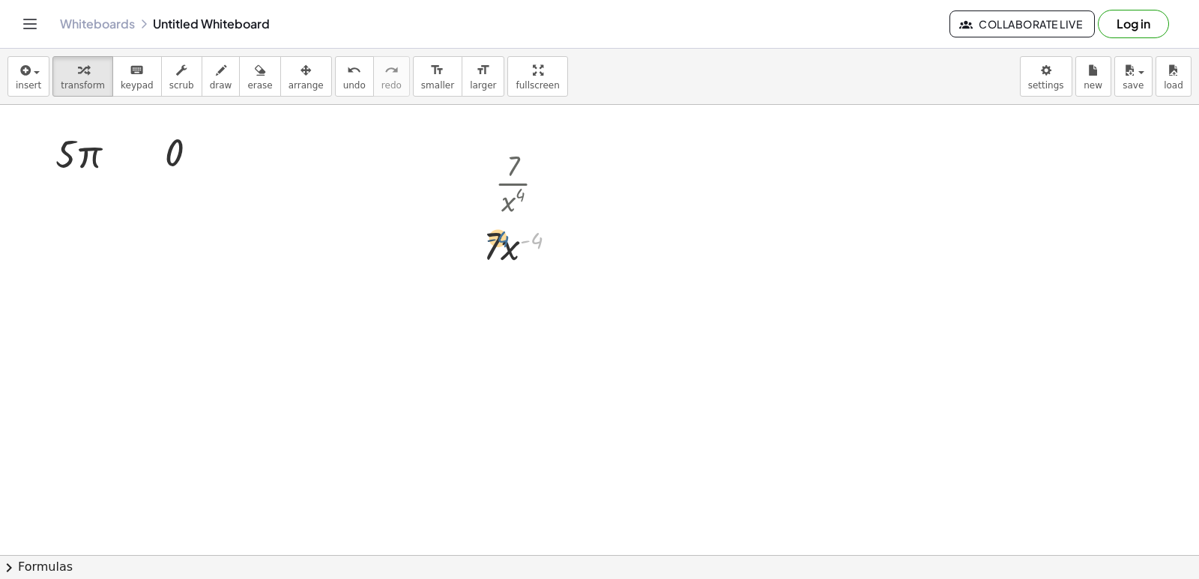
drag, startPoint x: 531, startPoint y: 239, endPoint x: 490, endPoint y: 241, distance: 41.3
click at [490, 241] on div at bounding box center [526, 244] width 100 height 51
click at [503, 279] on div at bounding box center [599, 232] width 1199 height 1351
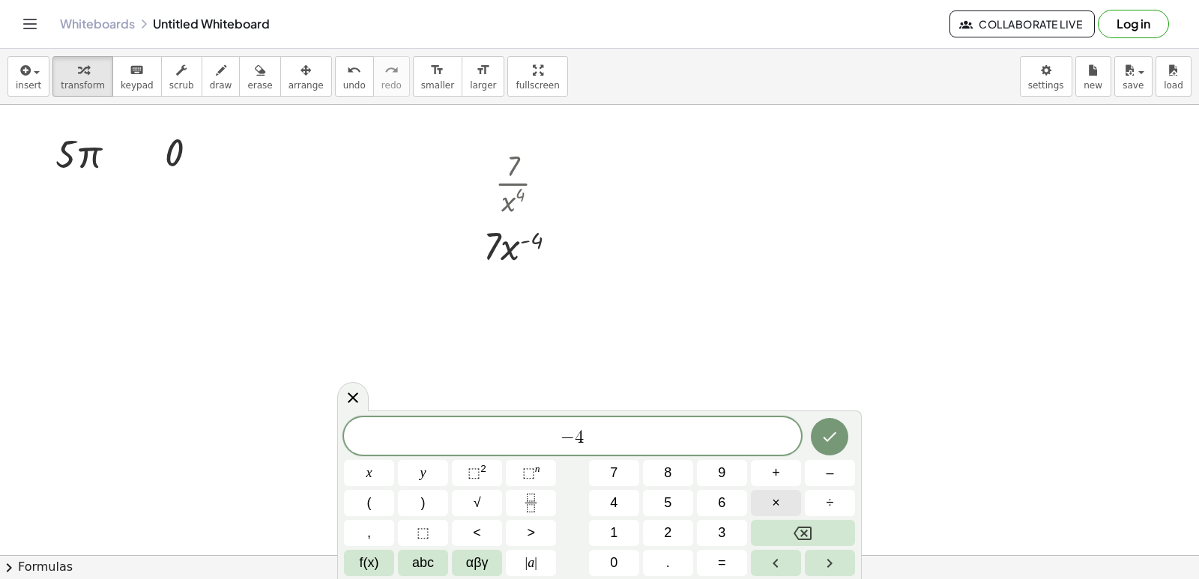
click at [762, 497] on button "×" at bounding box center [776, 503] width 50 height 26
click at [610, 477] on span "7" at bounding box center [613, 473] width 7 height 20
click at [539, 471] on sup "n" at bounding box center [537, 468] width 5 height 11
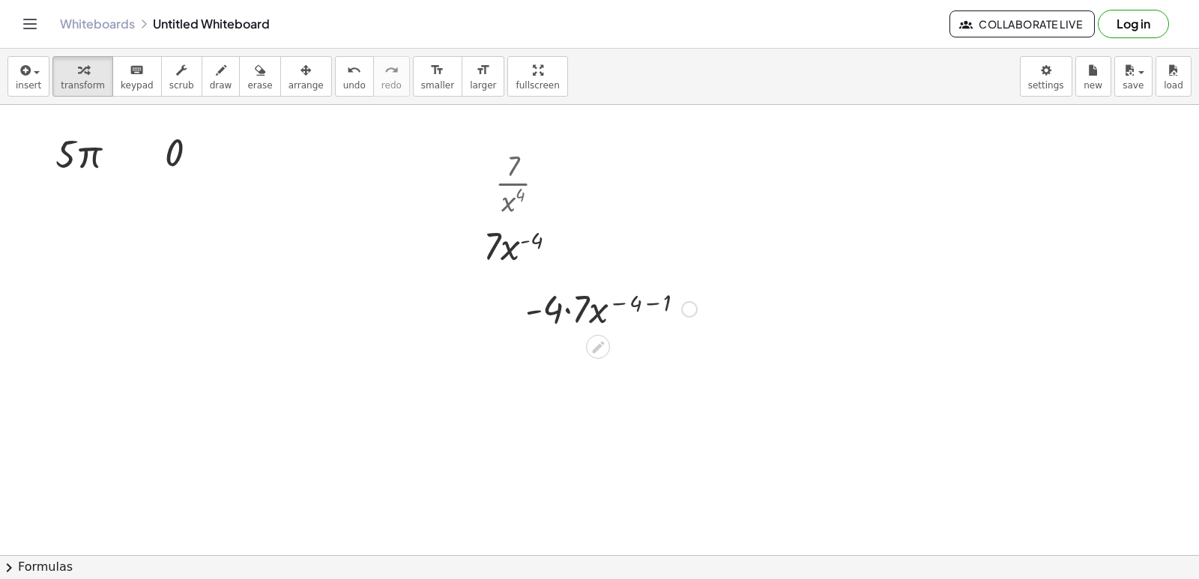
click at [640, 302] on div at bounding box center [611, 307] width 187 height 51
click at [646, 301] on div at bounding box center [611, 307] width 187 height 51
click at [655, 302] on div at bounding box center [611, 307] width 147 height 51
click at [586, 366] on div at bounding box center [611, 358] width 187 height 51
drag, startPoint x: 616, startPoint y: 417, endPoint x: 579, endPoint y: 450, distance: 49.9
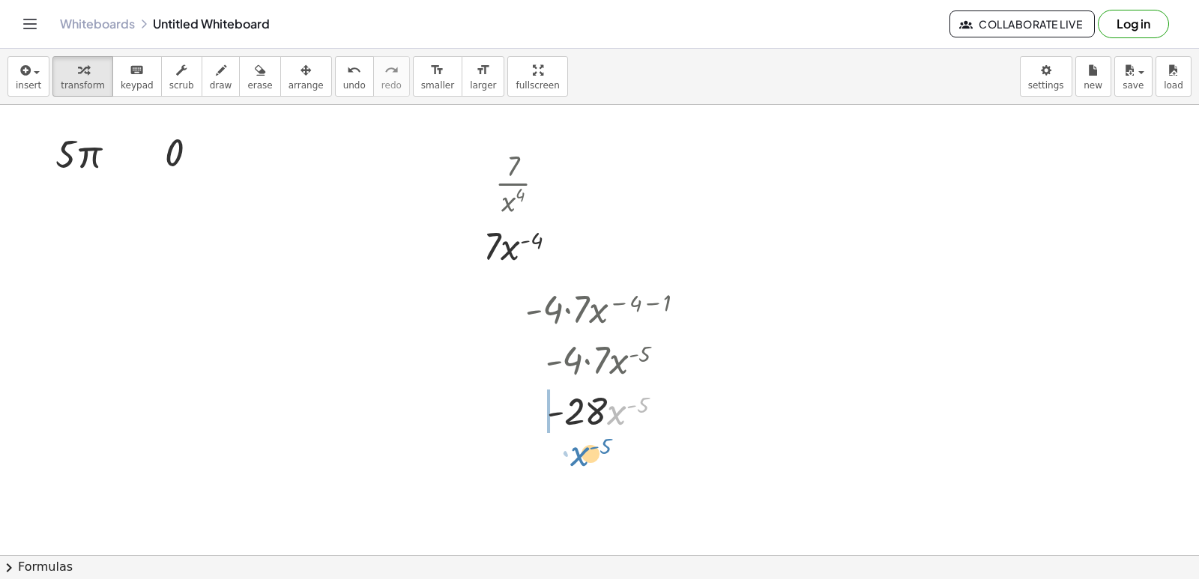
click at [579, 452] on div "+ x 3 + · 5 · x 2 − · 10 · x − 5 · 5 · π 0 · 7 · x 4 · 7 · x 4 ( - ) · - 4 · 7 …" at bounding box center [599, 232] width 1199 height 1351
click at [339, 83] on button "undo undo" at bounding box center [354, 76] width 39 height 40
drag, startPoint x: 620, startPoint y: 443, endPoint x: 613, endPoint y: 436, distance: 10.1
click at [615, 443] on div "+ x 3 + · 5 · x 2 − · 10 · x − 5 · 5 · π 0 · 7 · x 4 · 7 · x 4 ( - ) · - 4 · 7 …" at bounding box center [599, 232] width 1199 height 1351
click at [611, 470] on div at bounding box center [611, 472] width 187 height 75
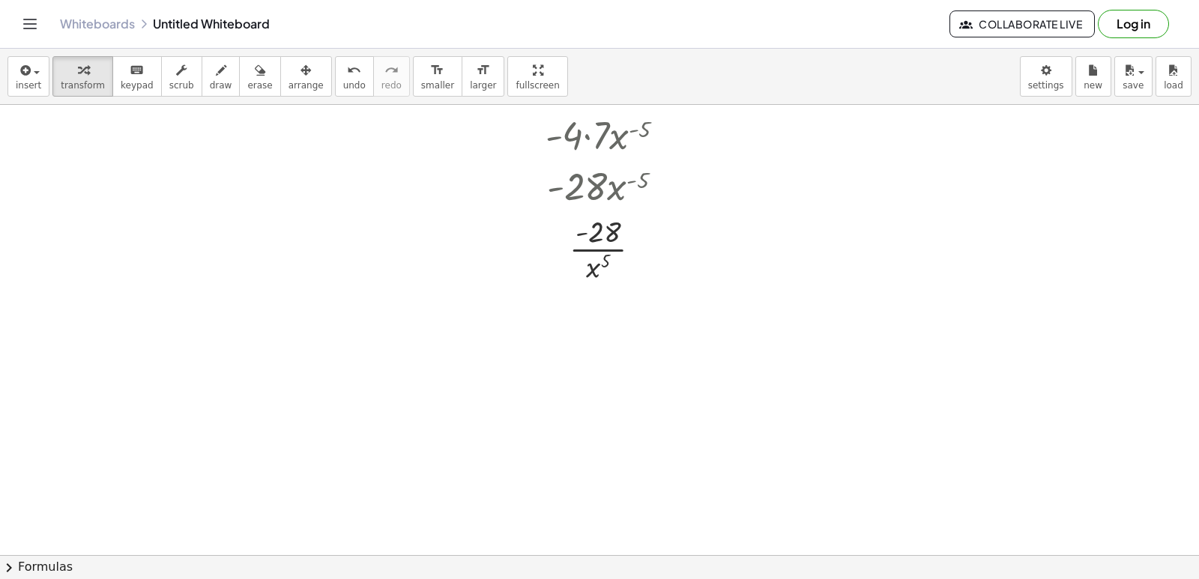
scroll to position [847, 0]
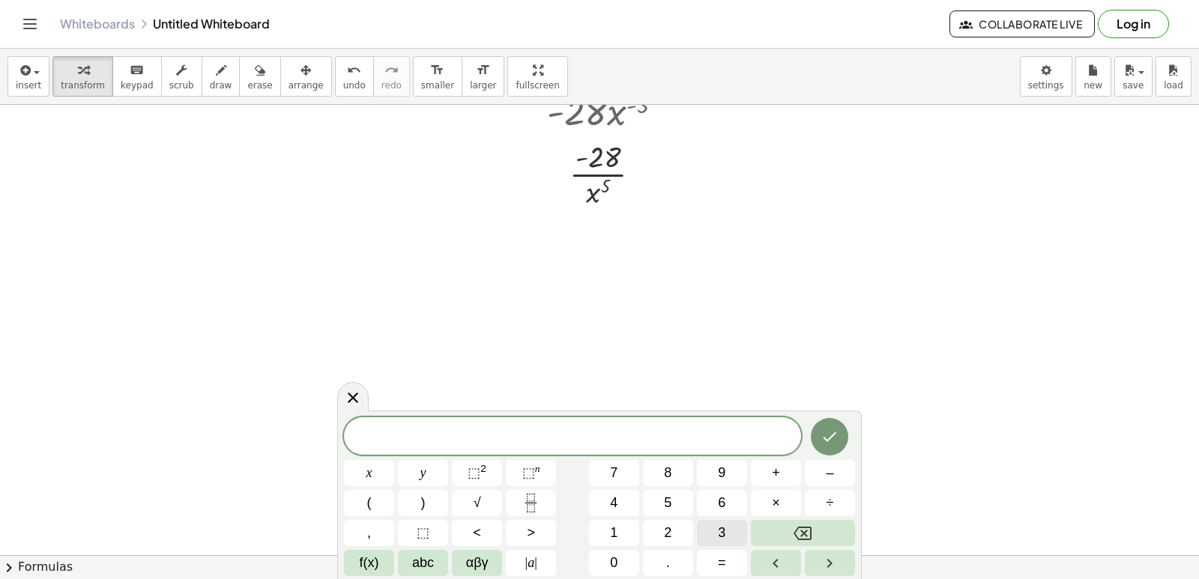
click at [714, 527] on button "3" at bounding box center [722, 533] width 50 height 26
click at [475, 463] on span "⬚ 2" at bounding box center [476, 473] width 19 height 20
click at [592, 431] on span "3 x 2 ​" at bounding box center [572, 434] width 457 height 27
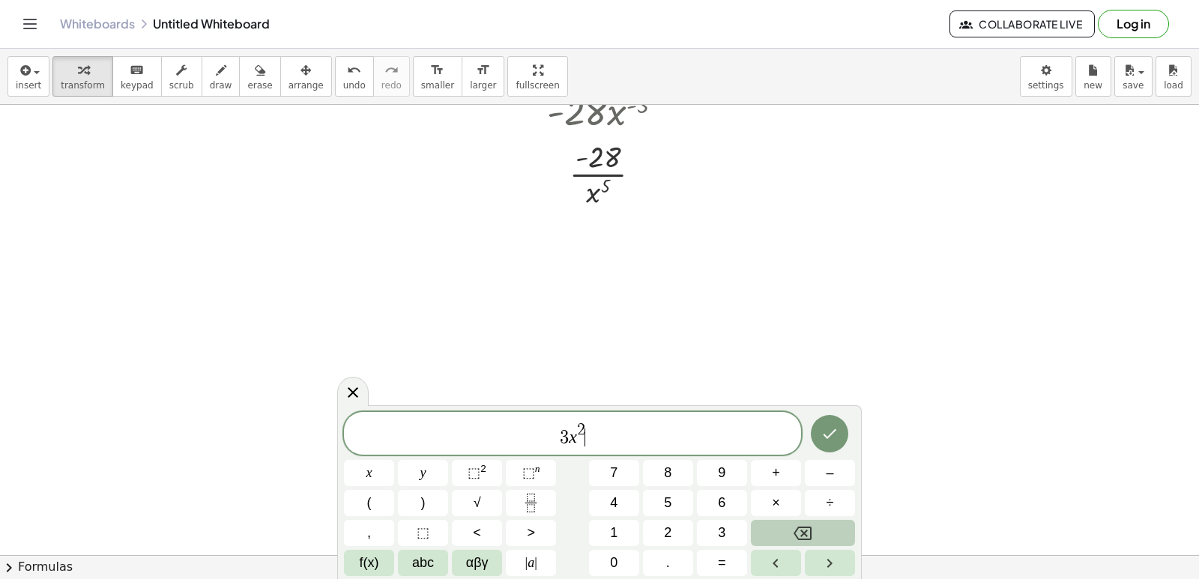
click at [803, 536] on icon "Backspace" at bounding box center [802, 533] width 18 height 18
click at [802, 536] on icon "Backspace" at bounding box center [802, 533] width 18 height 18
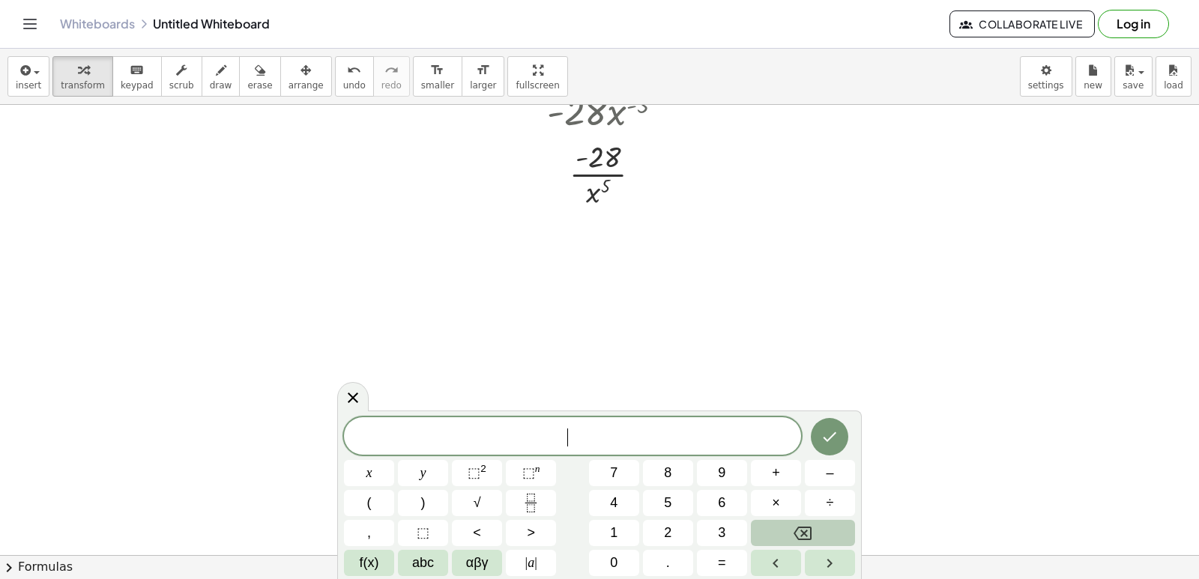
click at [802, 536] on icon "Backspace" at bounding box center [802, 533] width 18 height 18
click at [526, 494] on icon "Fraction" at bounding box center [530, 503] width 19 height 19
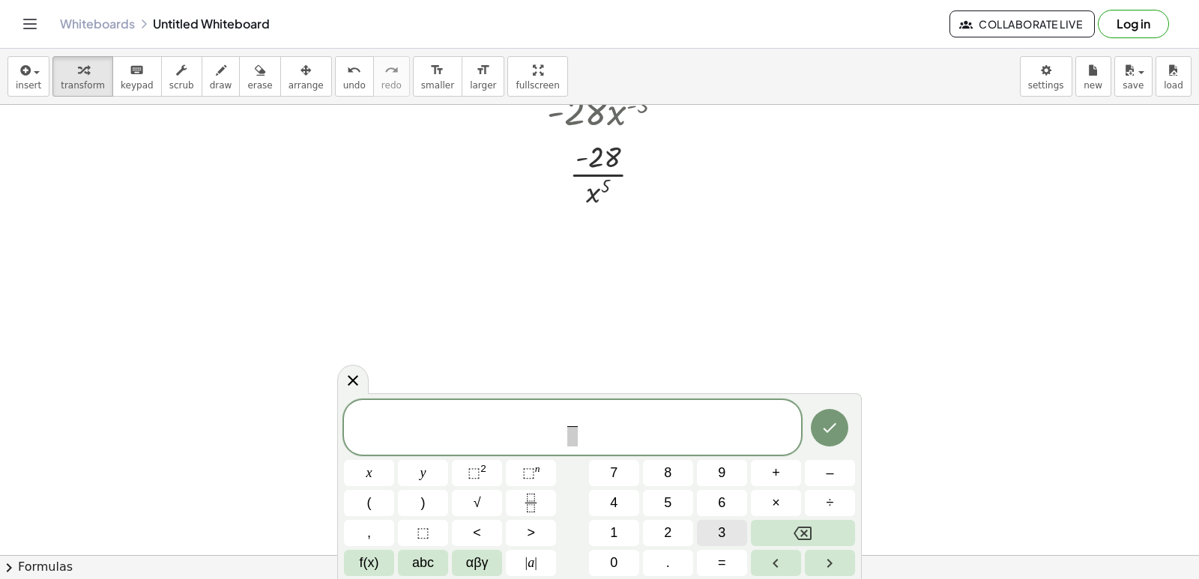
click at [730, 528] on button "3" at bounding box center [722, 533] width 50 height 26
click at [473, 470] on span "⬚" at bounding box center [473, 472] width 13 height 15
click at [592, 425] on span "3 x 2 ​ ​" at bounding box center [572, 425] width 457 height 46
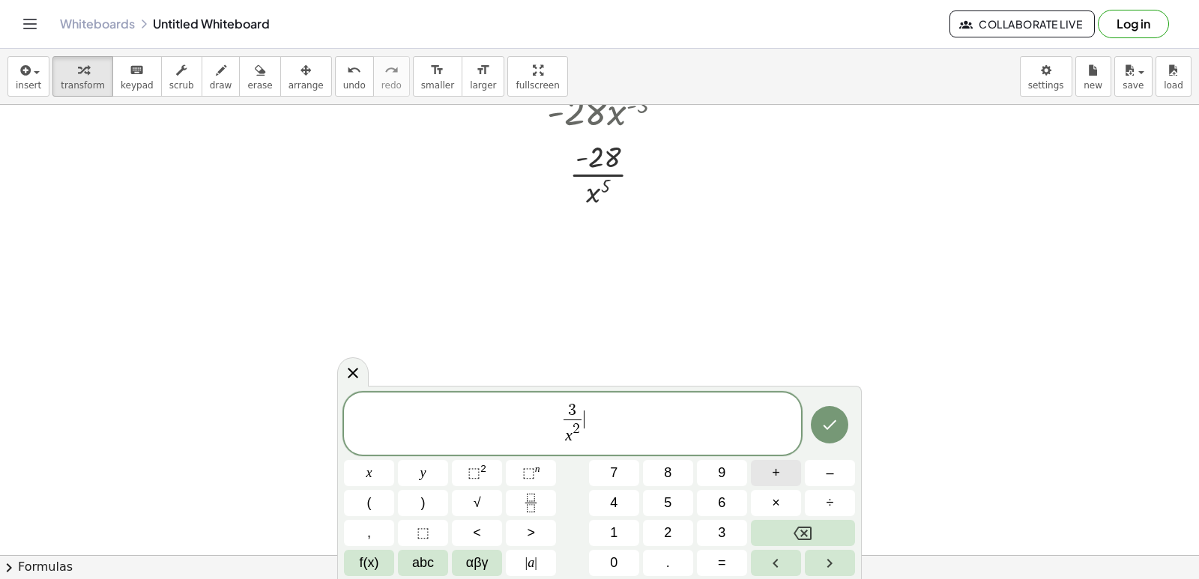
click at [778, 473] on span "+" at bounding box center [776, 473] width 8 height 20
click at [616, 471] on span "7" at bounding box center [613, 473] width 7 height 20
click at [812, 530] on button "Backspace" at bounding box center [803, 533] width 104 height 26
click at [537, 504] on icon "Fraction" at bounding box center [530, 503] width 19 height 19
click at [615, 478] on span "7" at bounding box center [613, 473] width 7 height 20
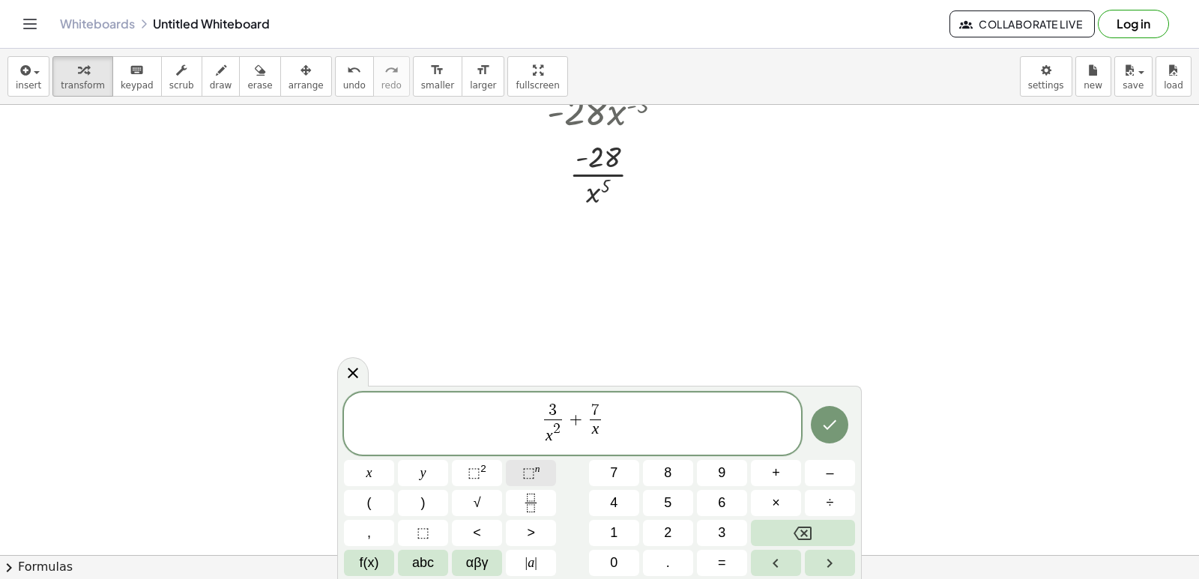
click at [533, 478] on span "⬚" at bounding box center [528, 472] width 13 height 15
click at [675, 501] on button "5" at bounding box center [668, 503] width 50 height 26
click at [840, 431] on button "Done" at bounding box center [829, 424] width 37 height 37
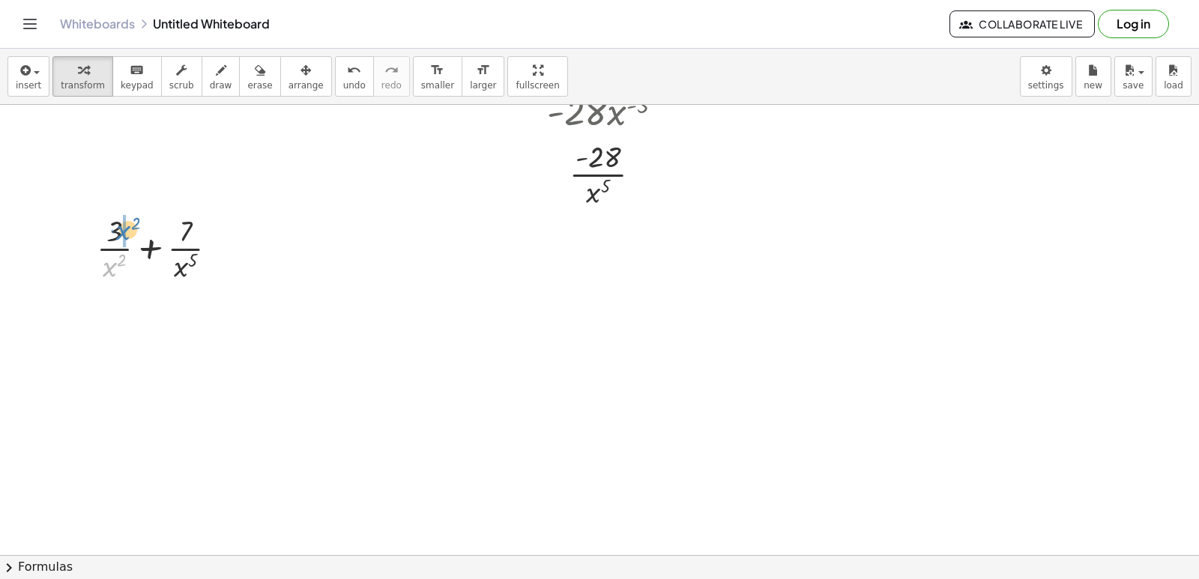
drag, startPoint x: 149, startPoint y: 237, endPoint x: 130, endPoint y: 239, distance: 19.5
click at [130, 239] on div at bounding box center [163, 247] width 148 height 75
drag, startPoint x: 207, startPoint y: 316, endPoint x: 201, endPoint y: 302, distance: 15.7
click at [201, 302] on div at bounding box center [163, 322] width 175 height 75
drag, startPoint x: 200, startPoint y: 293, endPoint x: 177, endPoint y: 313, distance: 30.8
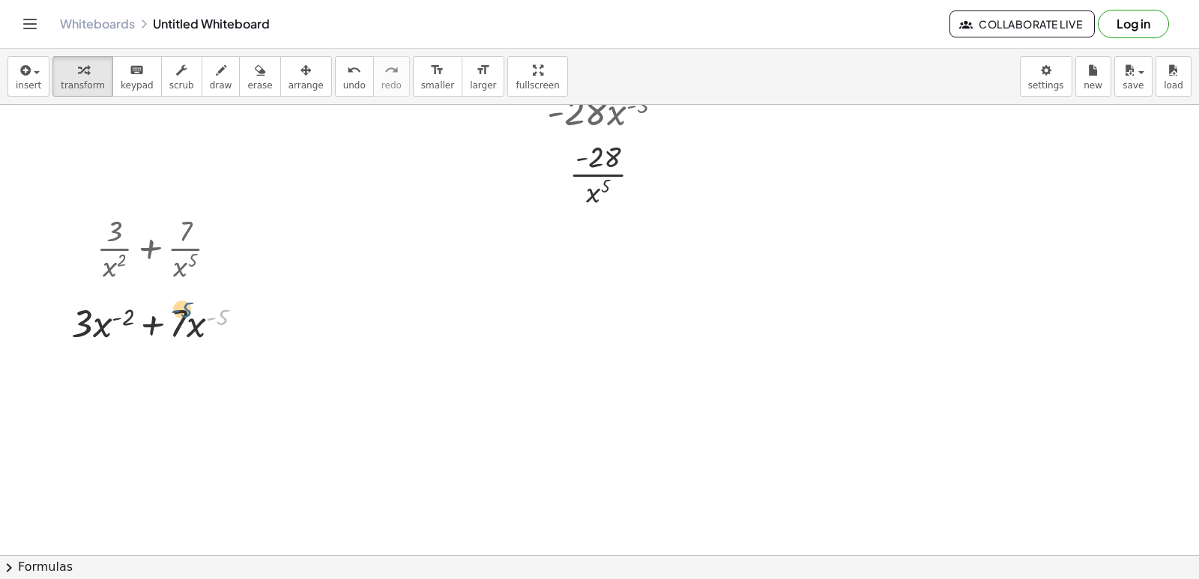
click at [177, 313] on div at bounding box center [163, 322] width 199 height 51
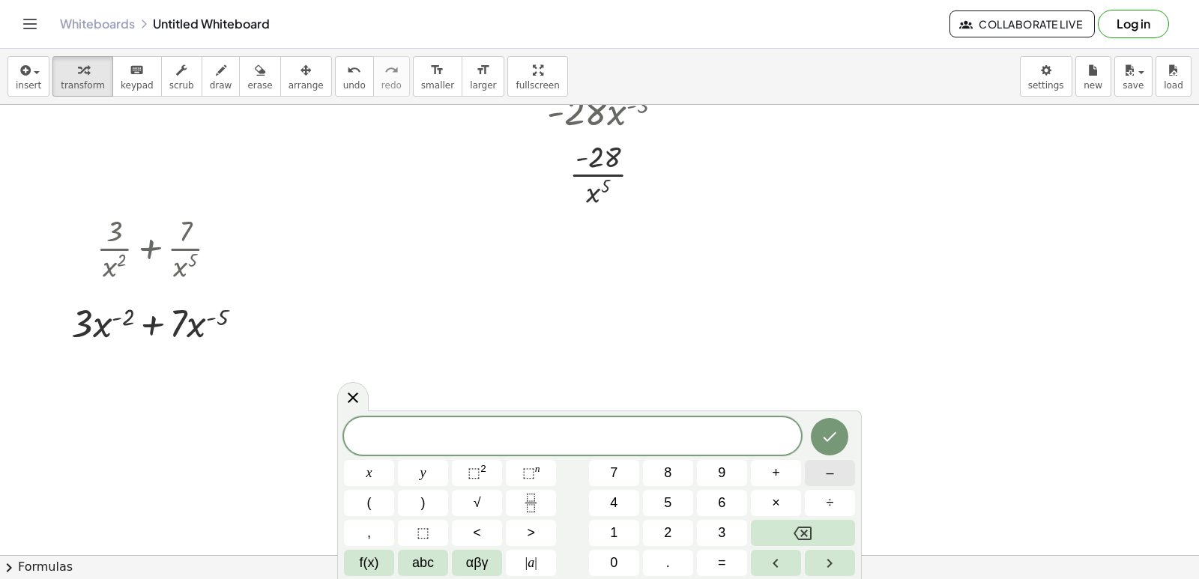
click at [826, 473] on span "–" at bounding box center [828, 473] width 7 height 20
click at [664, 524] on span "2" at bounding box center [667, 533] width 7 height 20
click at [766, 494] on button "×" at bounding box center [776, 503] width 50 height 26
click at [724, 526] on span "3" at bounding box center [721, 533] width 7 height 20
click at [423, 558] on span "abc" at bounding box center [423, 563] width 22 height 20
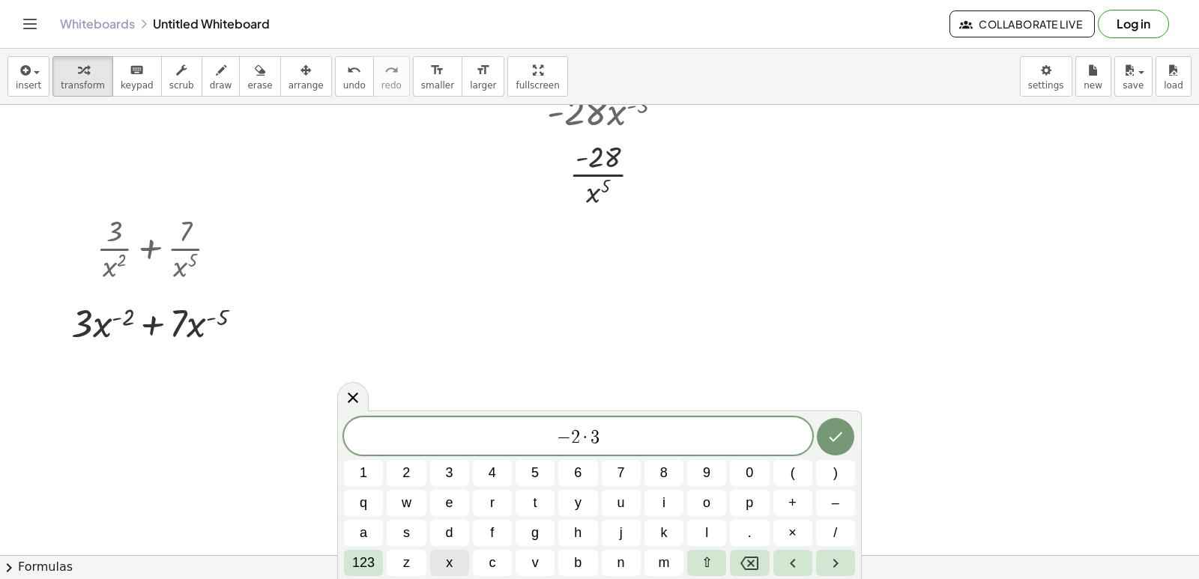
click at [452, 563] on span "x" at bounding box center [449, 563] width 7 height 20
click at [360, 562] on span "123" at bounding box center [363, 563] width 22 height 20
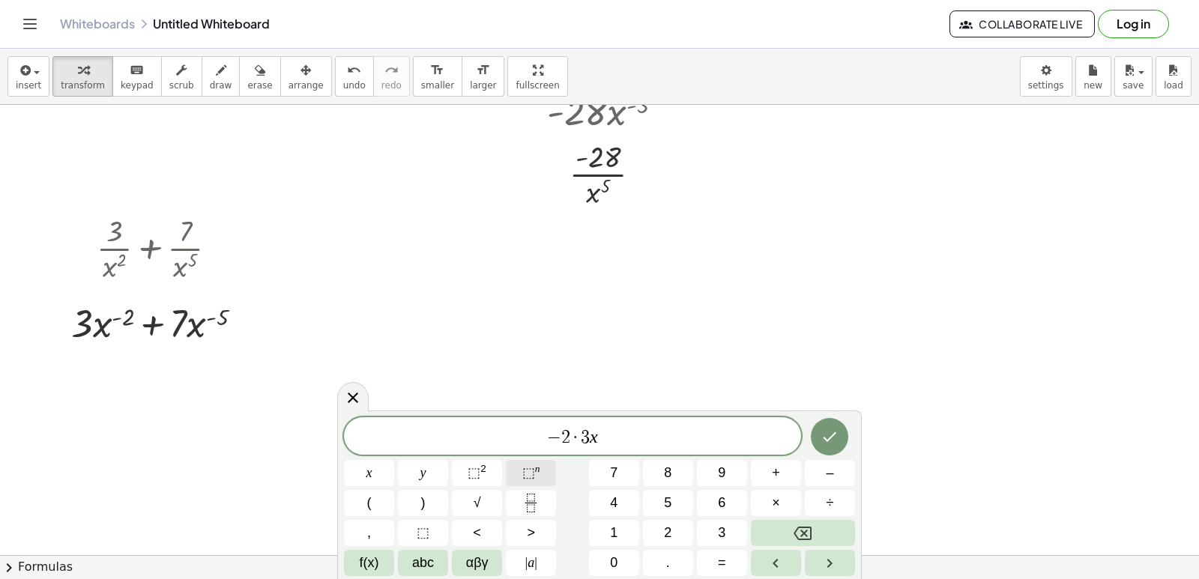
click at [522, 473] on span "⬚" at bounding box center [528, 472] width 13 height 15
click at [835, 471] on button "–" at bounding box center [830, 473] width 50 height 26
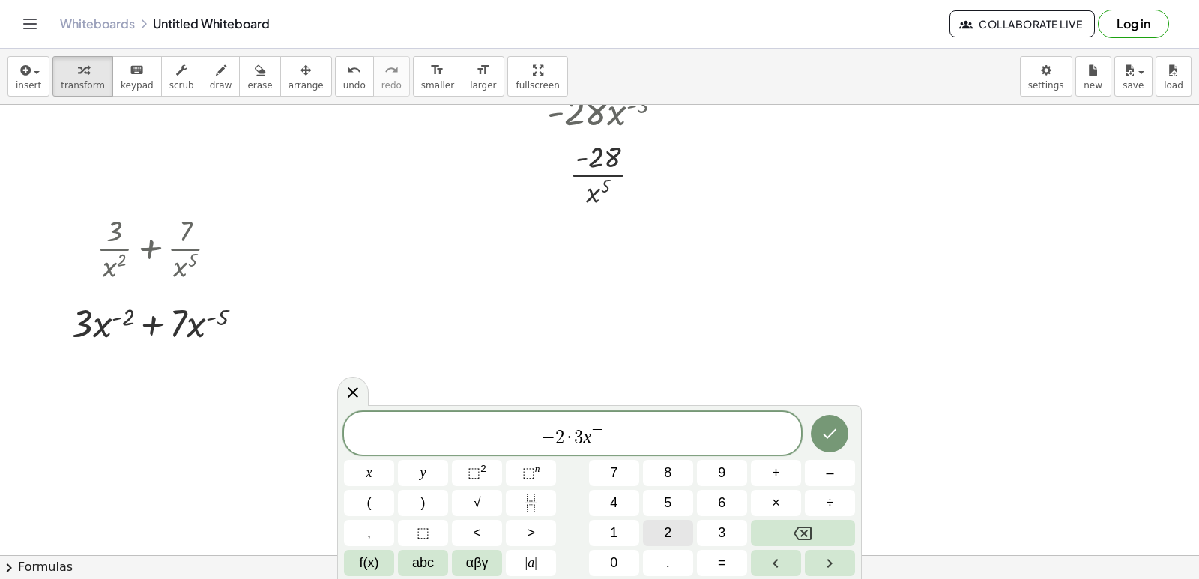
click at [657, 537] on button "2" at bounding box center [668, 533] width 50 height 26
click at [836, 476] on button "–" at bounding box center [830, 473] width 50 height 26
click at [623, 524] on button "1" at bounding box center [614, 533] width 50 height 26
click at [621, 430] on span "− 2 · 3 x − 2 − 1 ​" at bounding box center [572, 434] width 457 height 27
click at [780, 475] on button "+" at bounding box center [776, 473] width 50 height 26
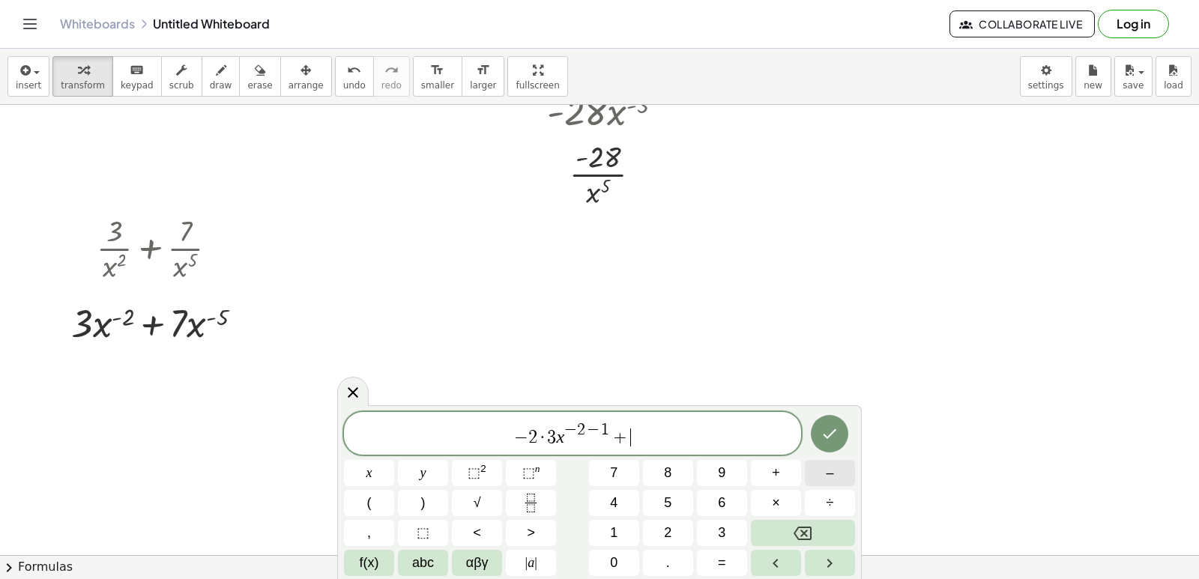
click at [827, 476] on span "–" at bounding box center [828, 473] width 7 height 20
click at [679, 504] on button "5" at bounding box center [668, 503] width 50 height 26
click at [773, 503] on span "×" at bounding box center [776, 503] width 8 height 20
click at [625, 471] on button "7" at bounding box center [614, 473] width 50 height 26
click at [533, 470] on span "⬚" at bounding box center [528, 472] width 13 height 15
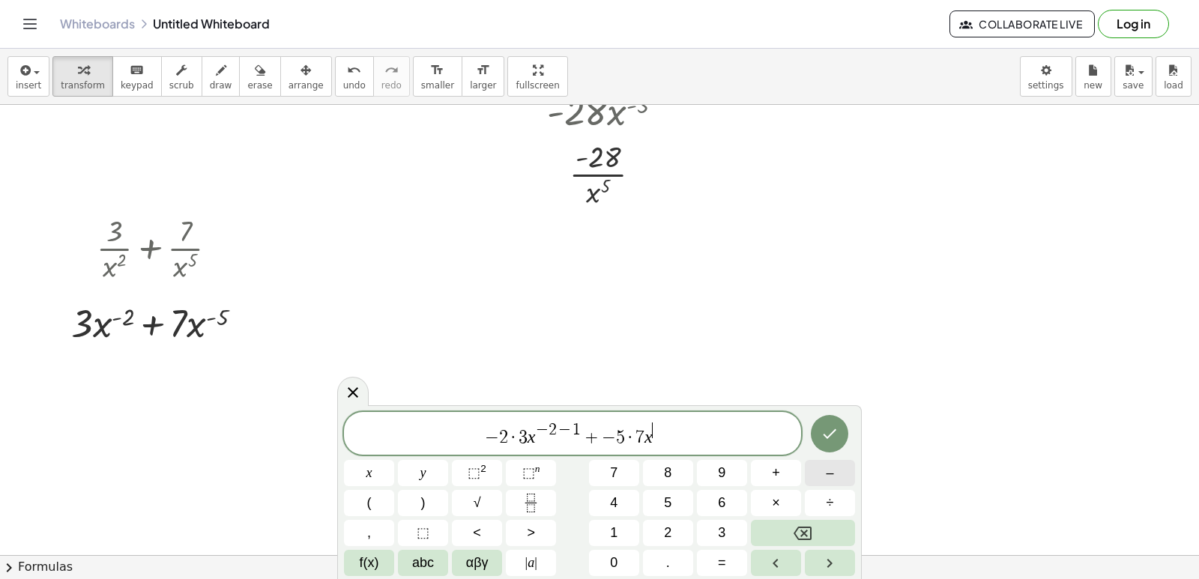
click at [825, 470] on span "–" at bounding box center [828, 473] width 7 height 20
click at [667, 493] on span "5" at bounding box center [667, 503] width 7 height 20
click at [842, 471] on button "–" at bounding box center [830, 473] width 50 height 26
click at [599, 526] on button "1" at bounding box center [614, 533] width 50 height 26
click at [826, 442] on icon "Done" at bounding box center [829, 434] width 18 height 18
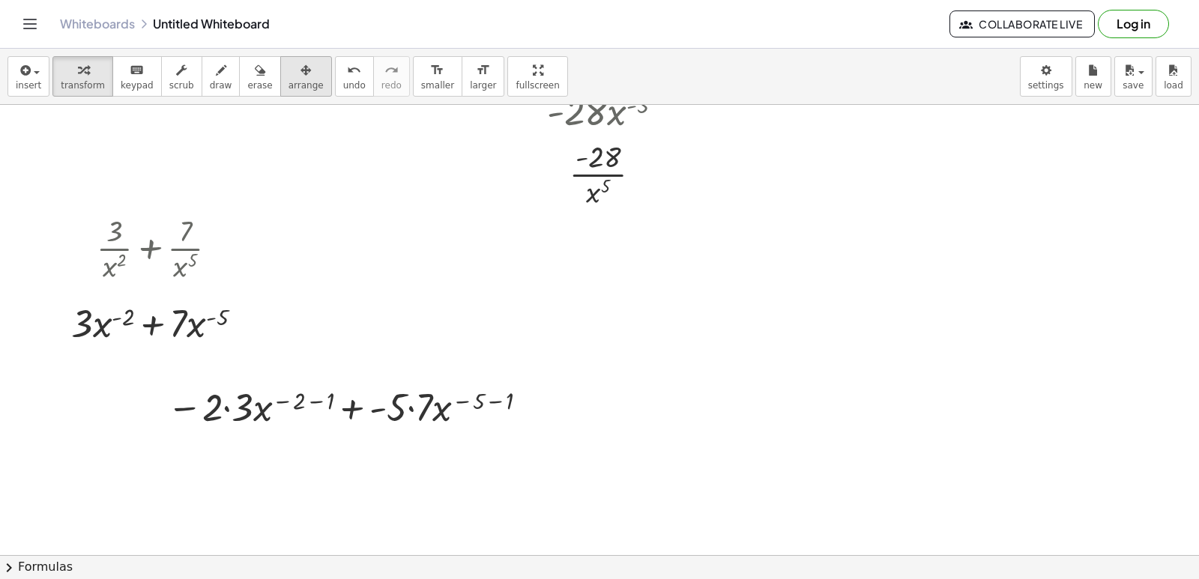
click at [288, 81] on span "arrange" at bounding box center [305, 85] width 35 height 10
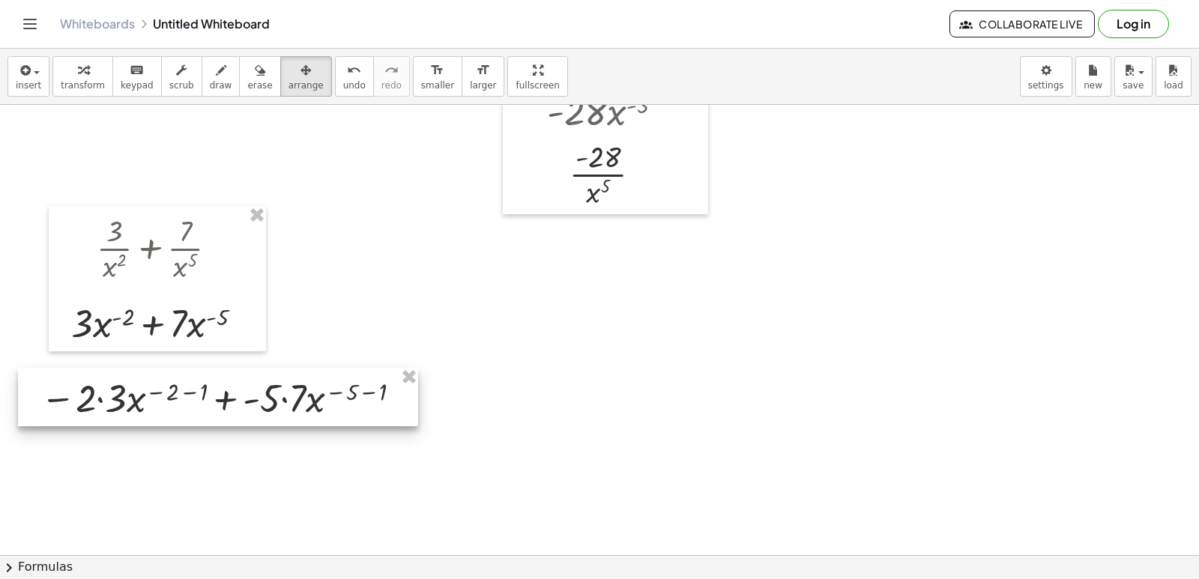
drag, startPoint x: 315, startPoint y: 405, endPoint x: 188, endPoint y: 396, distance: 126.9
click at [188, 396] on div at bounding box center [218, 397] width 400 height 58
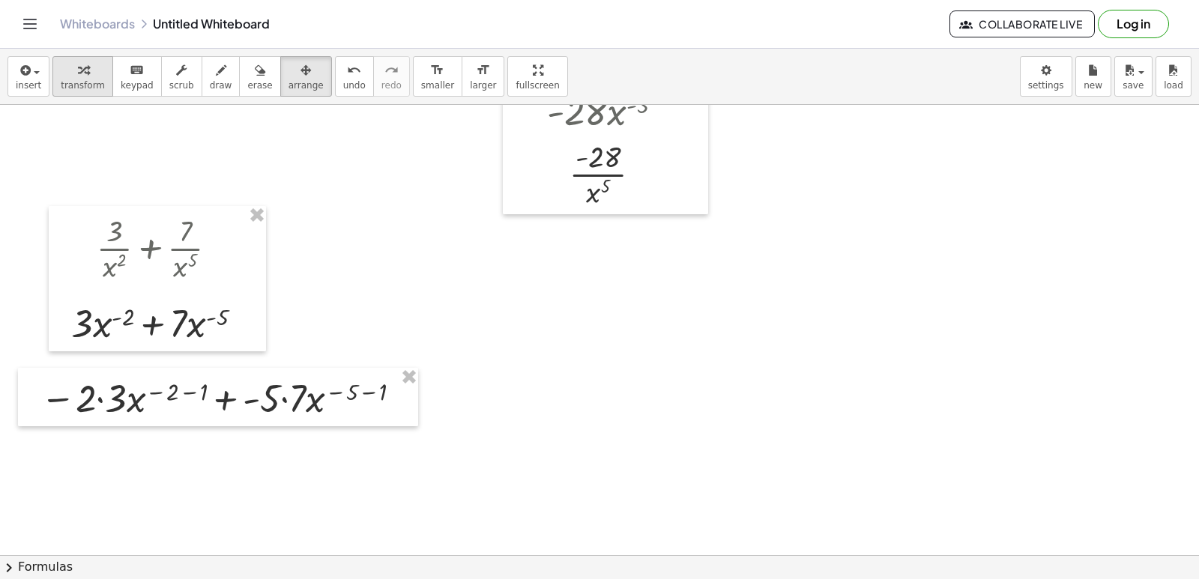
click at [78, 69] on icon "button" at bounding box center [83, 70] width 10 height 18
click at [100, 397] on div at bounding box center [223, 397] width 381 height 51
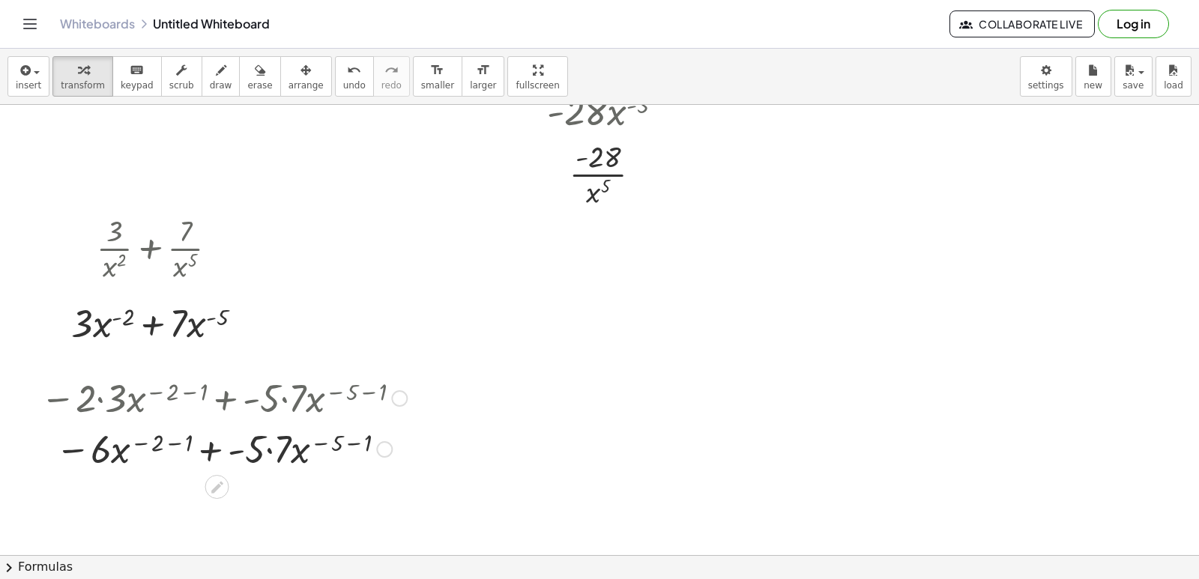
click at [270, 455] on div at bounding box center [223, 447] width 381 height 51
click at [174, 441] on div at bounding box center [223, 447] width 381 height 51
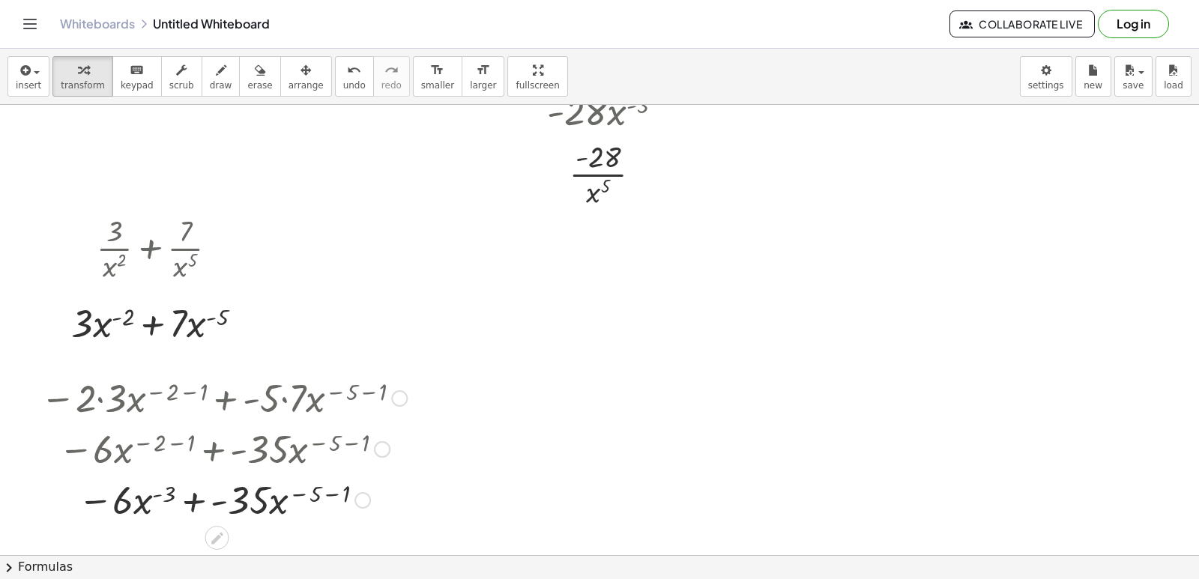
click at [296, 492] on div at bounding box center [223, 498] width 381 height 51
click at [315, 491] on div at bounding box center [223, 498] width 381 height 51
click at [337, 493] on div at bounding box center [223, 498] width 381 height 51
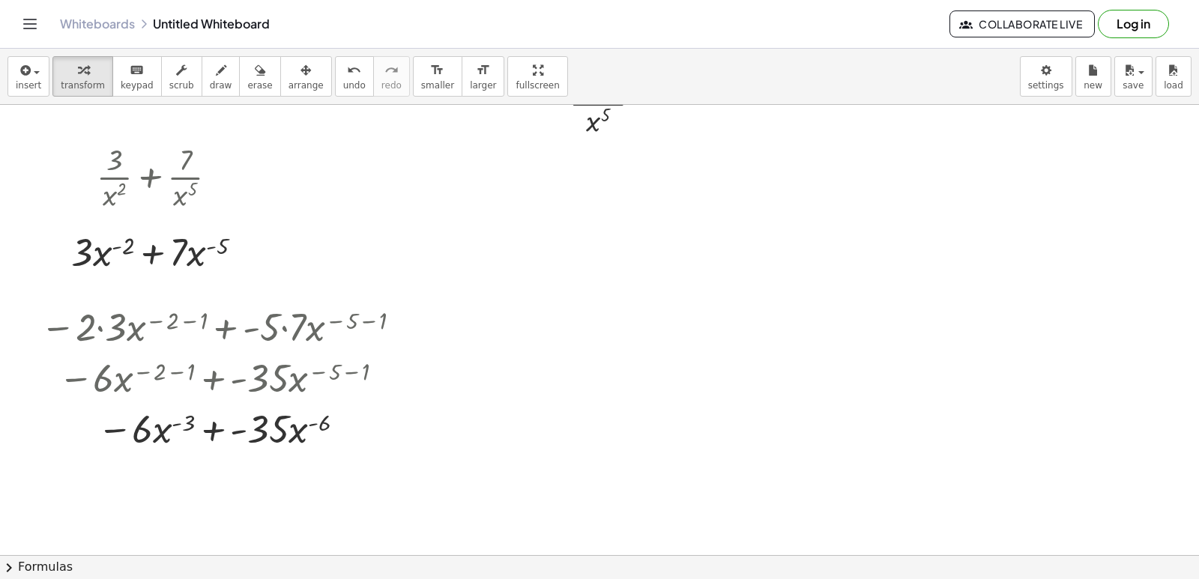
scroll to position [975, 0]
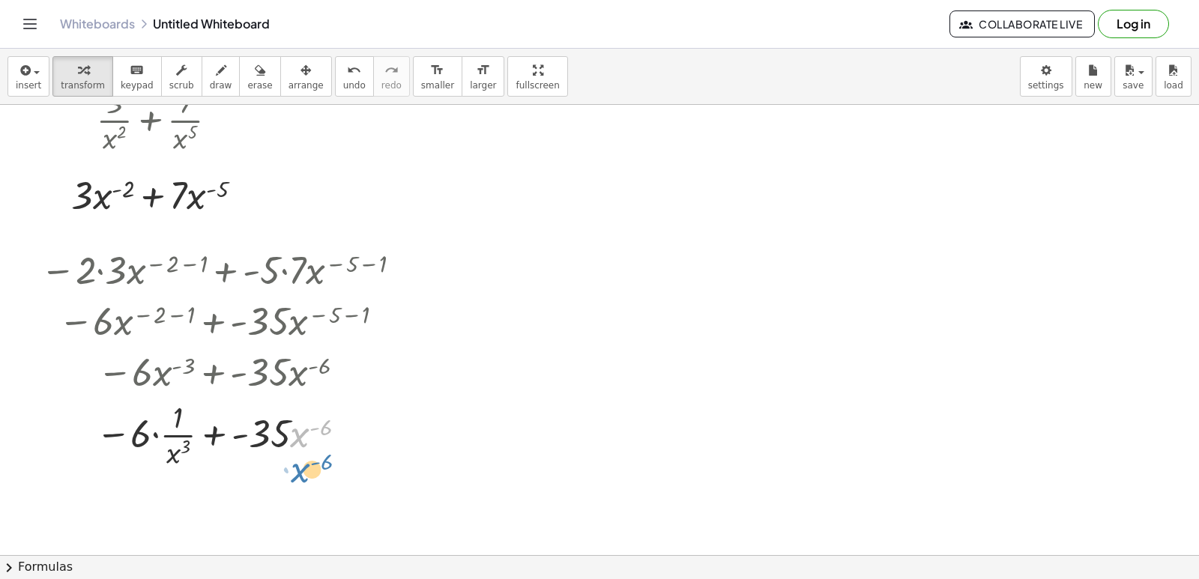
drag, startPoint x: 301, startPoint y: 454, endPoint x: 302, endPoint y: 474, distance: 20.2
click at [302, 474] on div "− · 2 · 3 · x ( − 2 − 1 ) + · - 5 · 7 · x ( − 5 − 1 ) − · 6 · x ( − 2 − 1 ) + ·…" at bounding box center [218, 357] width 400 height 235
drag, startPoint x: 304, startPoint y: 435, endPoint x: 310, endPoint y: 478, distance: 43.1
drag, startPoint x: 297, startPoint y: 441, endPoint x: 299, endPoint y: 472, distance: 30.8
click at [299, 472] on div "− · 2 · 3 · x ( − 2 − 1 ) + · - 5 · 7 · x ( − 5 − 1 ) − · 6 · x ( − 2 − 1 ) + ·…" at bounding box center [218, 357] width 400 height 235
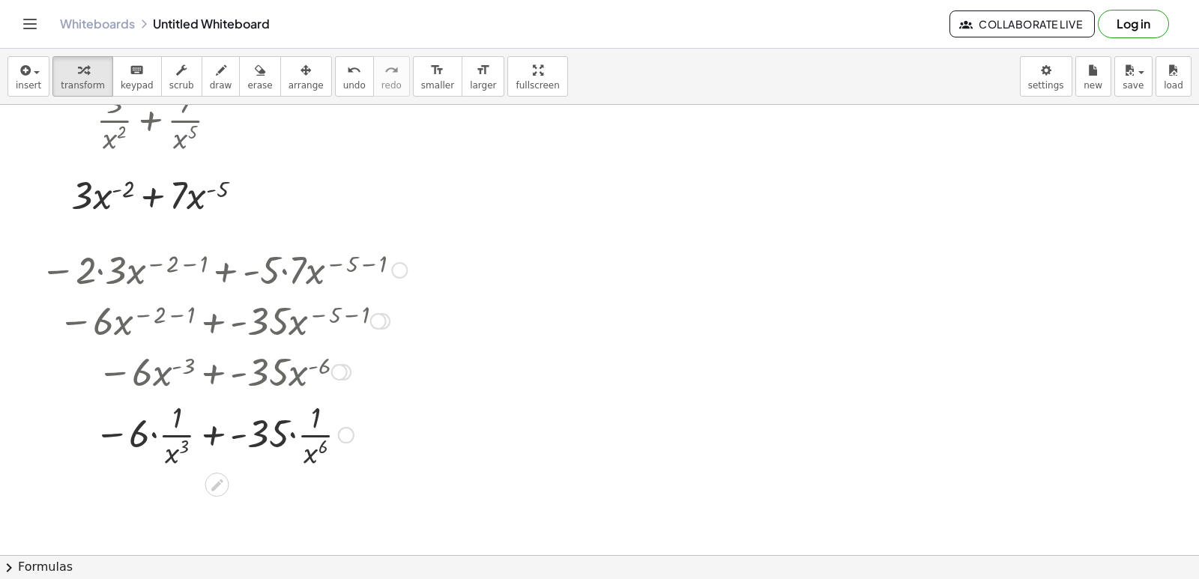
click at [154, 434] on div at bounding box center [223, 433] width 381 height 75
click at [280, 435] on div at bounding box center [223, 433] width 381 height 75
